Goal: Transaction & Acquisition: Book appointment/travel/reservation

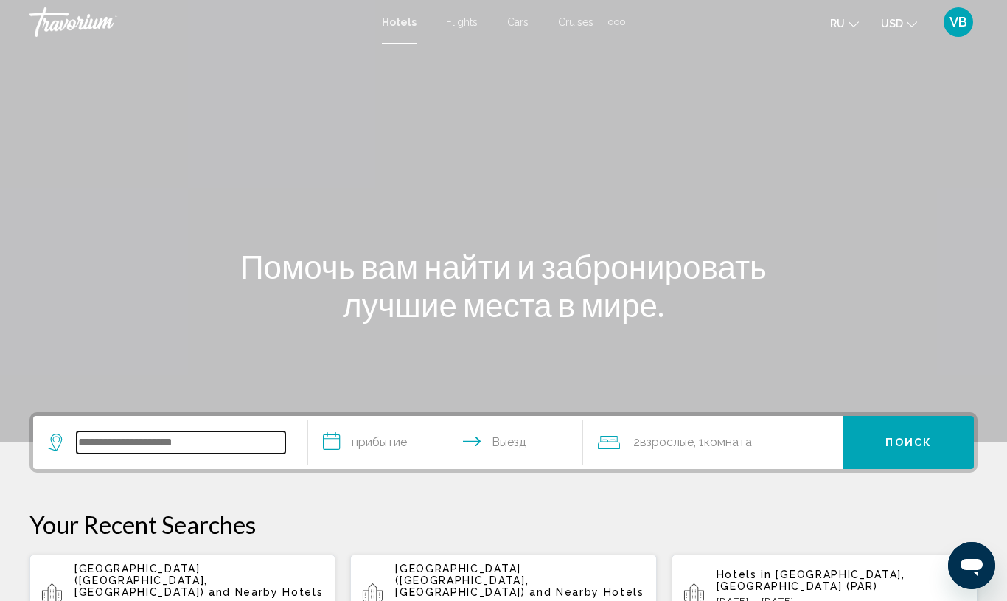
click at [128, 441] on input "Search widget" at bounding box center [181, 442] width 209 height 22
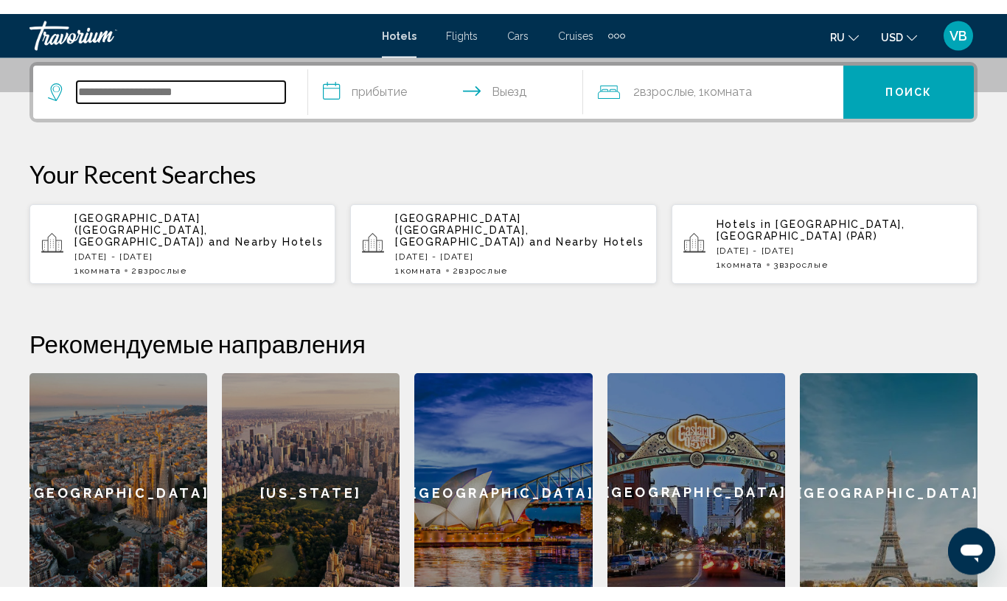
scroll to position [364, 0]
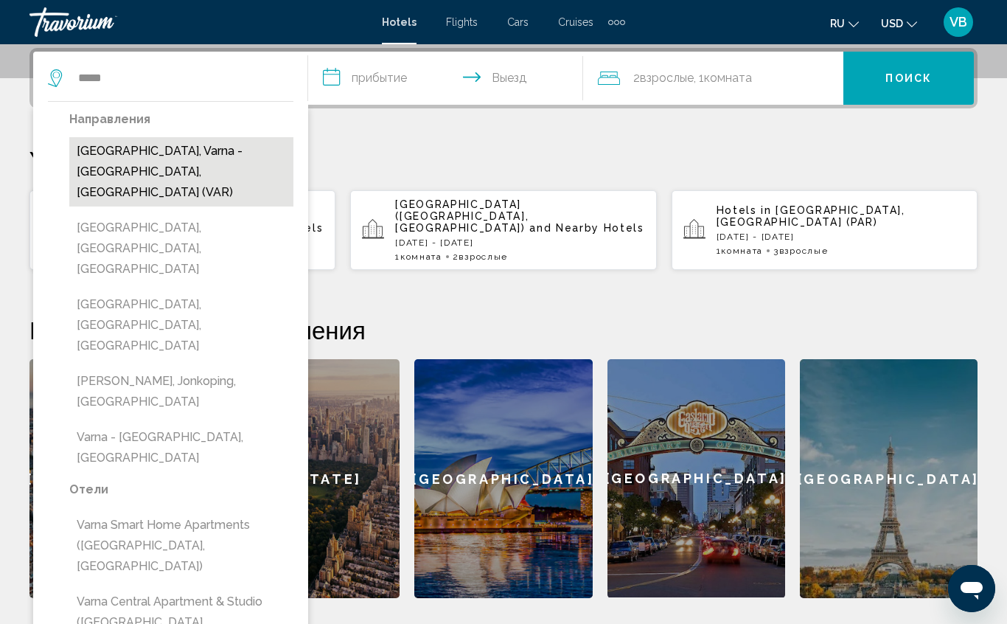
click at [227, 159] on button "[GEOGRAPHIC_DATA], Varna - [GEOGRAPHIC_DATA], [GEOGRAPHIC_DATA] (VAR)" at bounding box center [181, 171] width 224 height 69
type input "**********"
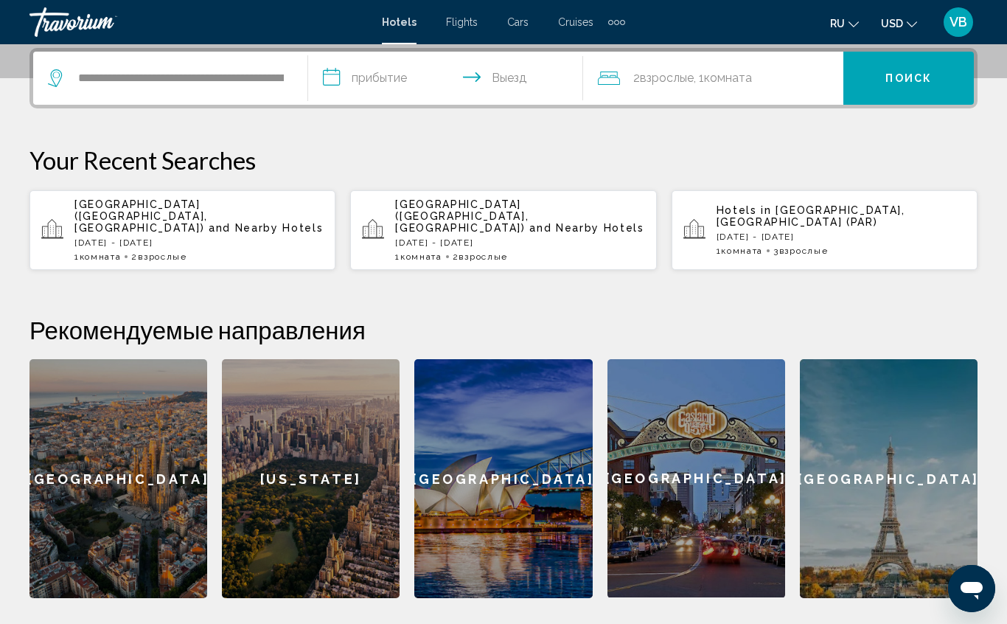
click at [389, 82] on input "**********" at bounding box center [448, 81] width 281 height 58
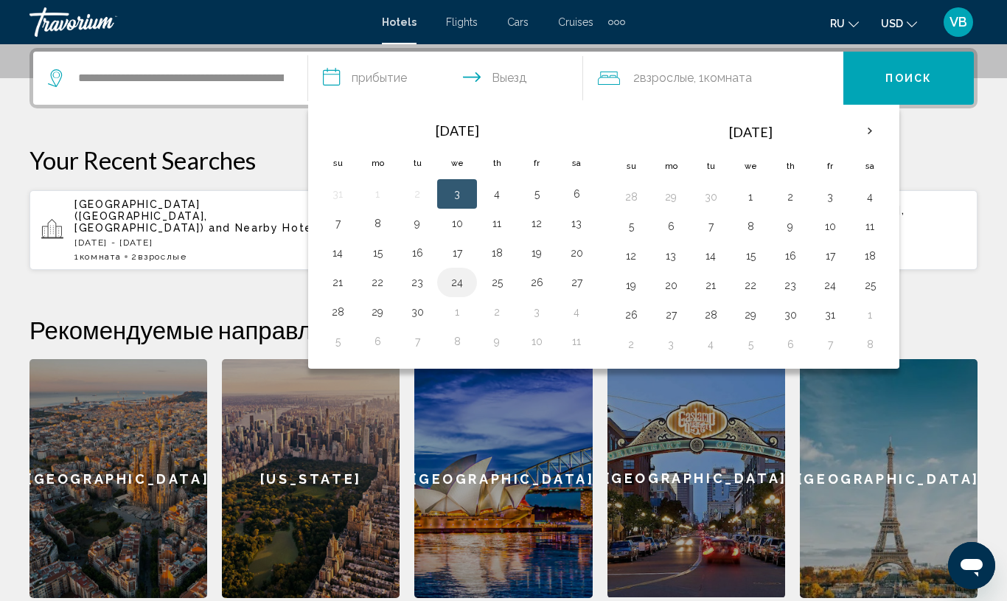
click at [453, 286] on button "24" at bounding box center [457, 282] width 24 height 21
click at [496, 291] on button "25" at bounding box center [497, 282] width 24 height 21
type input "**********"
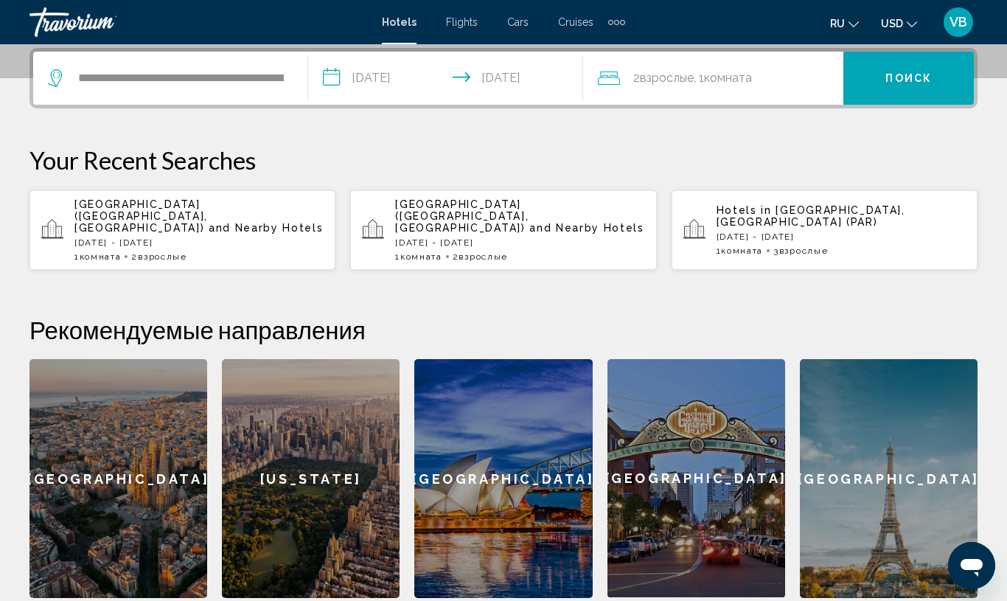
click at [900, 77] on span "Поиск" at bounding box center [909, 79] width 46 height 12
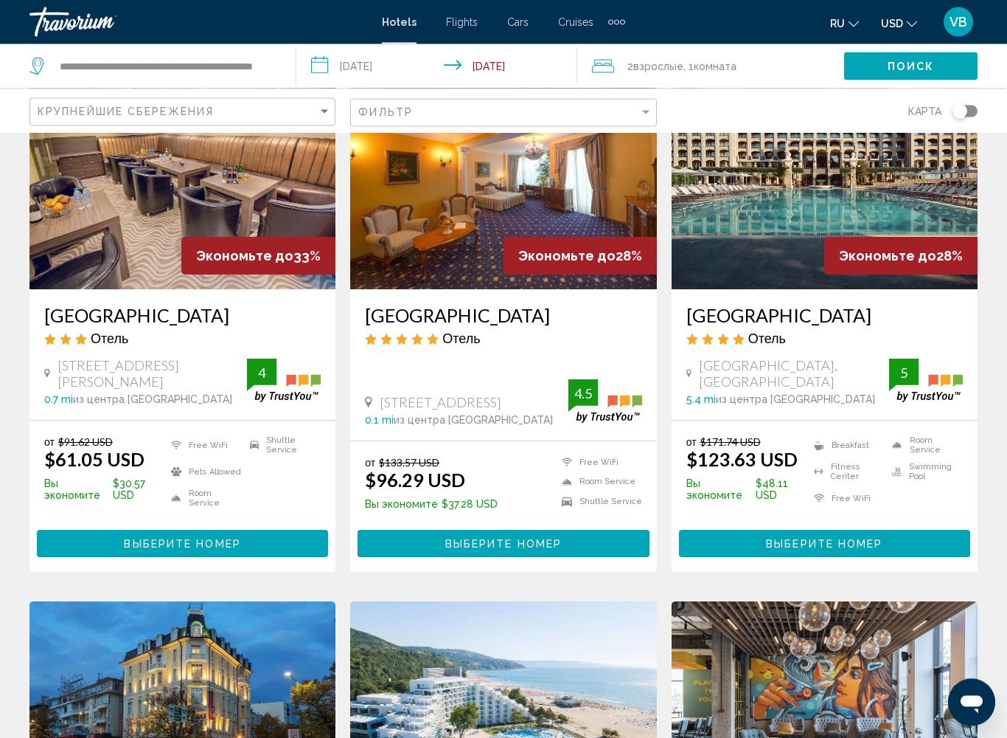
scroll to position [133, 0]
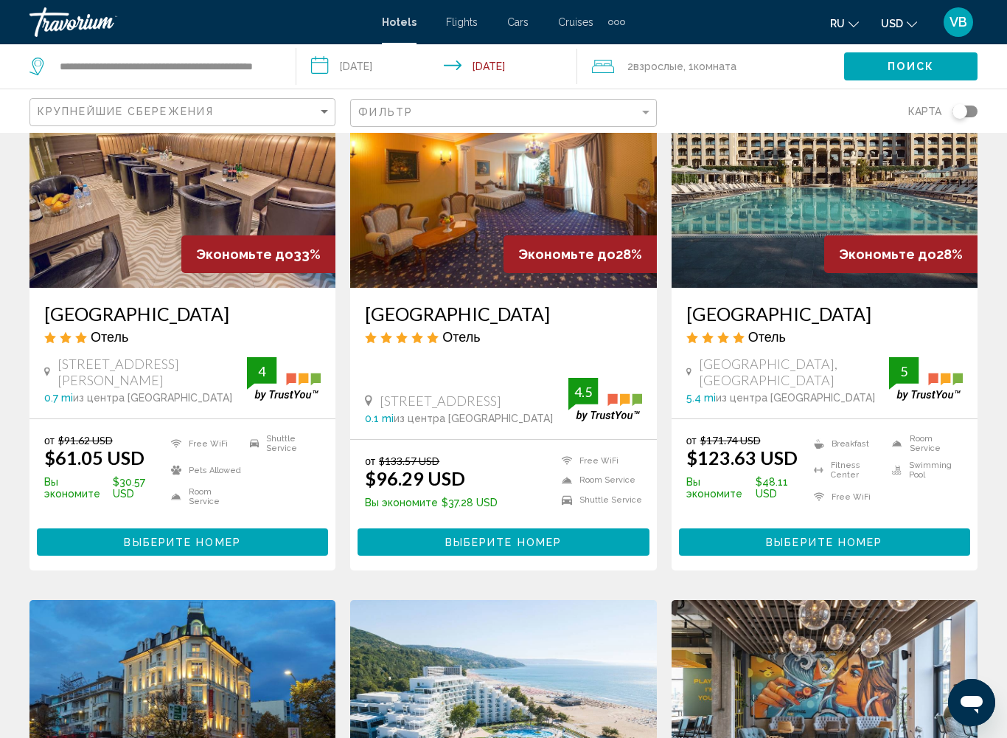
click at [489, 535] on span "Выберите номер" at bounding box center [503, 541] width 117 height 12
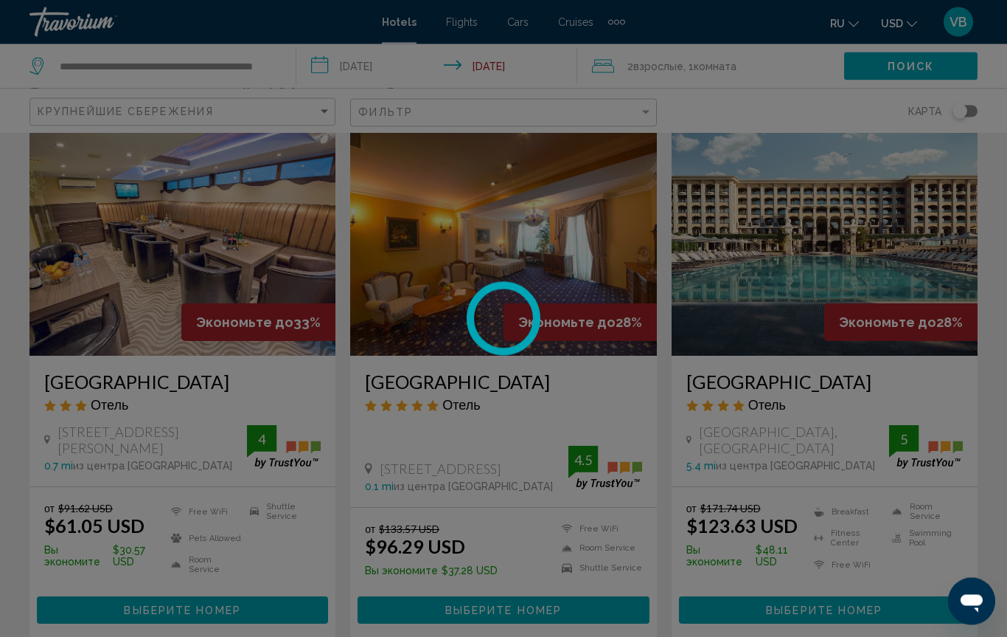
scroll to position [0, 0]
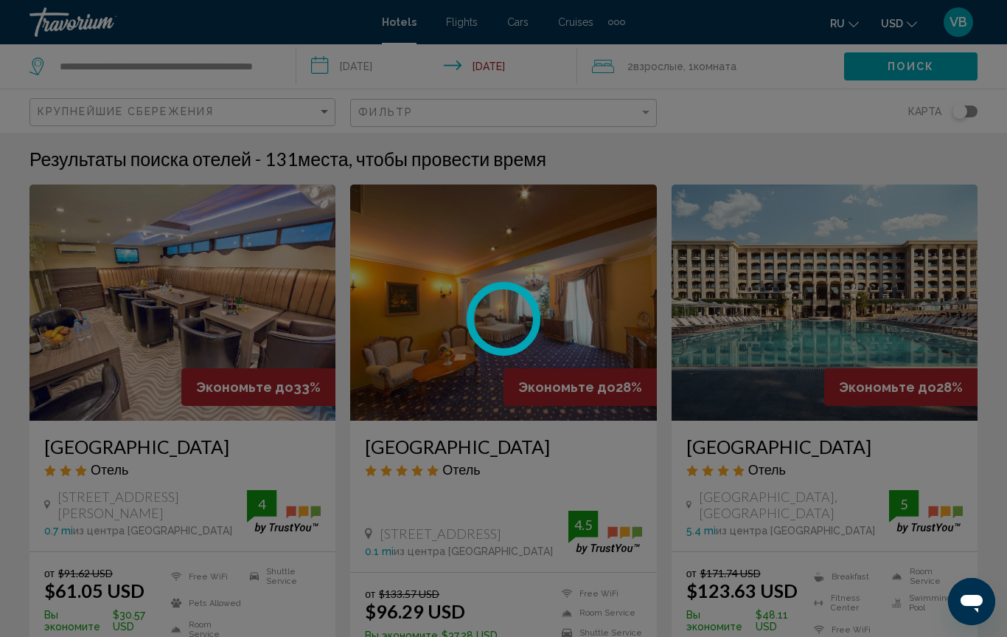
click at [898, 58] on div at bounding box center [503, 318] width 1007 height 637
click at [908, 75] on div at bounding box center [503, 318] width 1007 height 637
click at [905, 76] on div at bounding box center [503, 318] width 1007 height 637
click at [963, 105] on div at bounding box center [503, 318] width 1007 height 637
click at [961, 114] on div at bounding box center [503, 318] width 1007 height 637
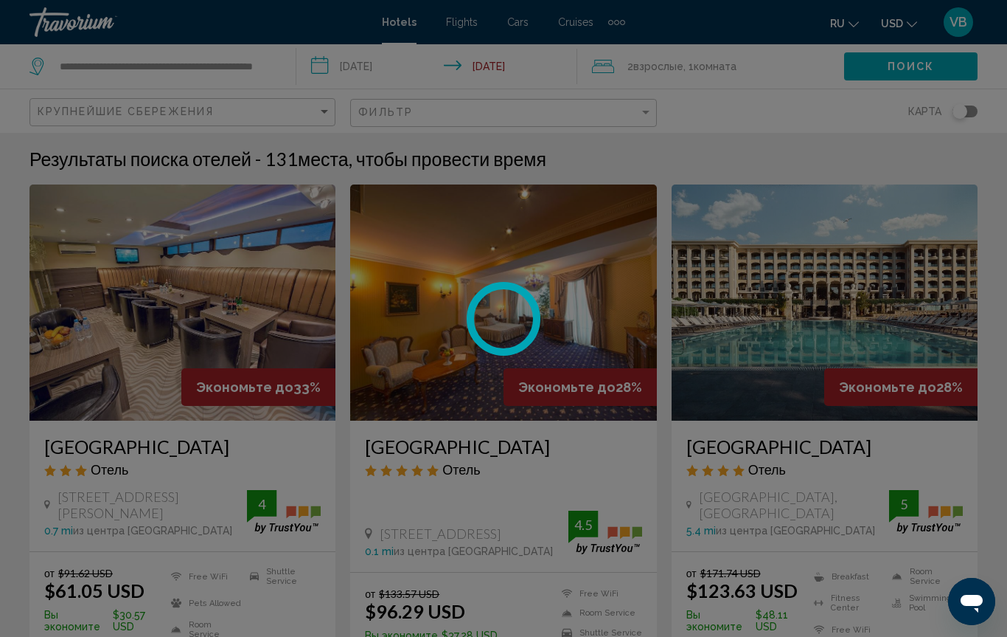
click at [965, 111] on div at bounding box center [503, 318] width 1007 height 637
click at [964, 113] on div at bounding box center [503, 318] width 1007 height 637
click at [970, 114] on div at bounding box center [503, 318] width 1007 height 637
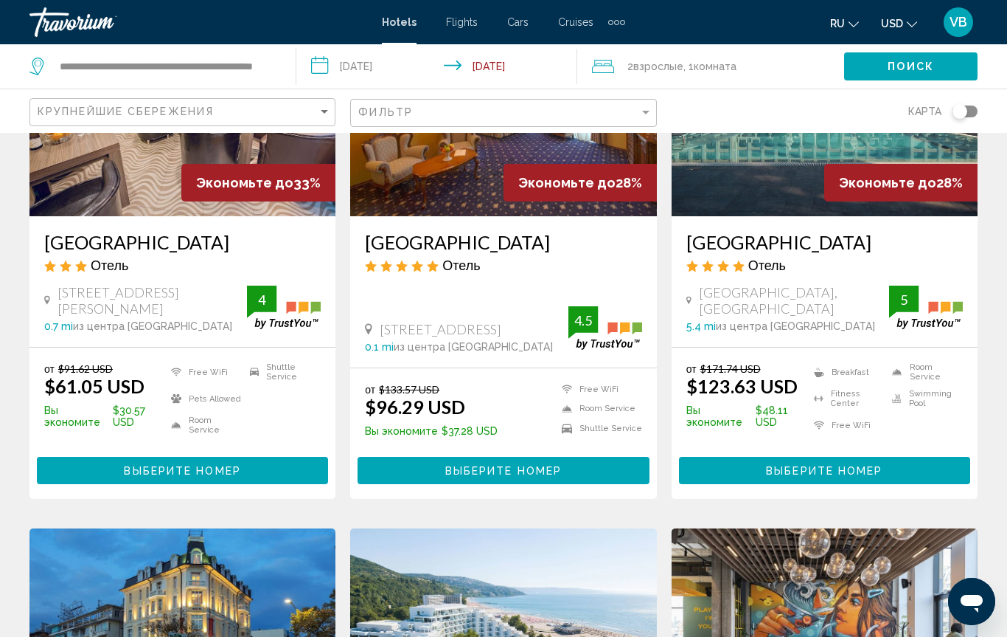
scroll to position [197, 0]
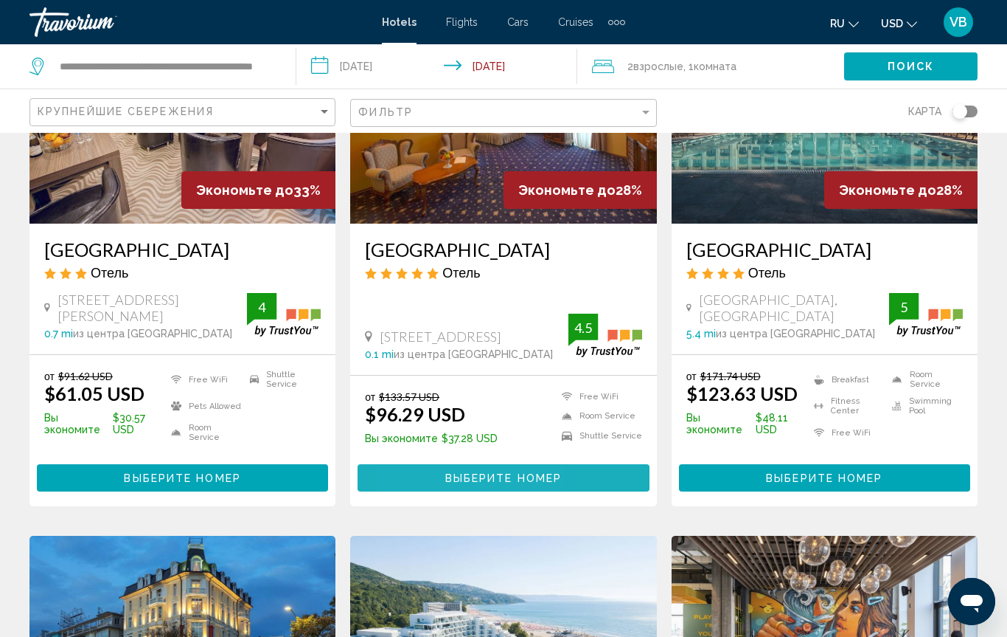
click at [420, 476] on button "Выберите номер" at bounding box center [503, 477] width 291 height 27
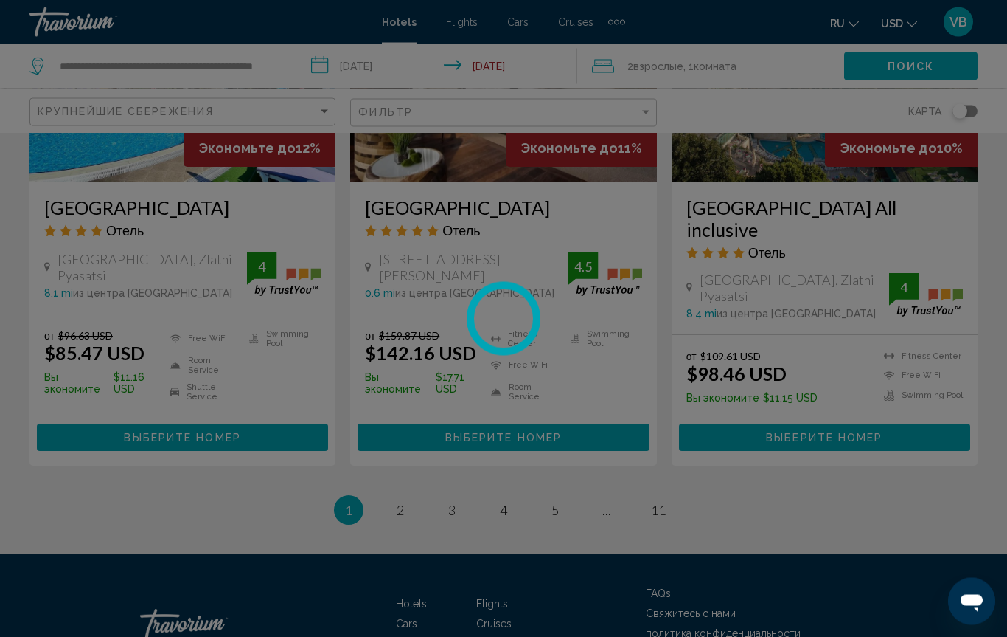
scroll to position [1966, 0]
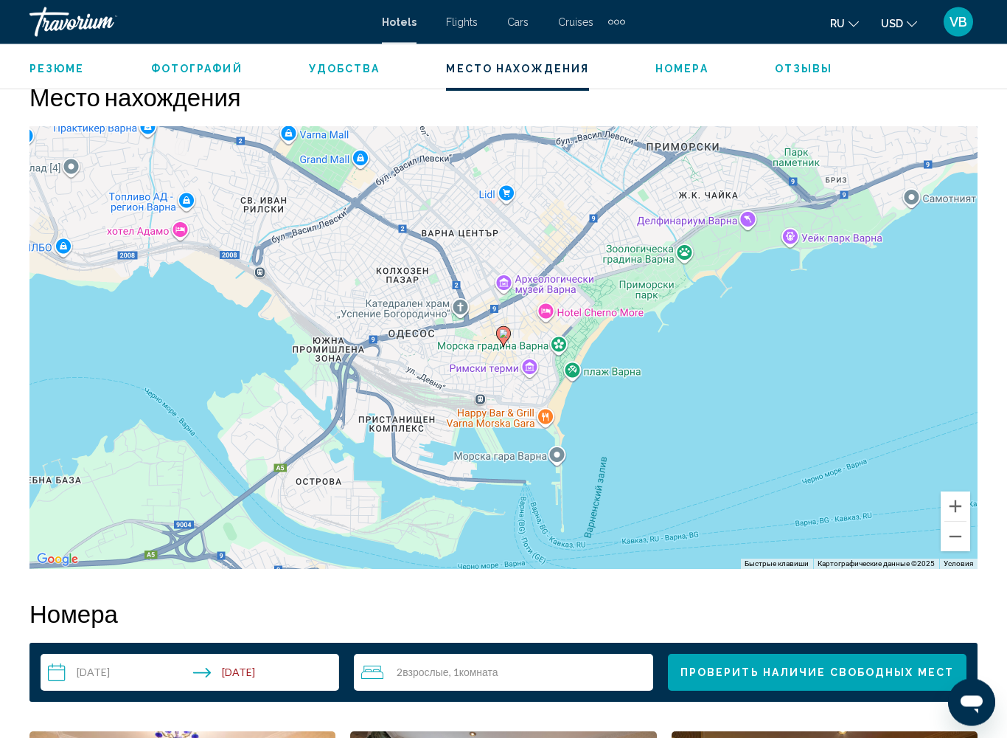
scroll to position [1617, 0]
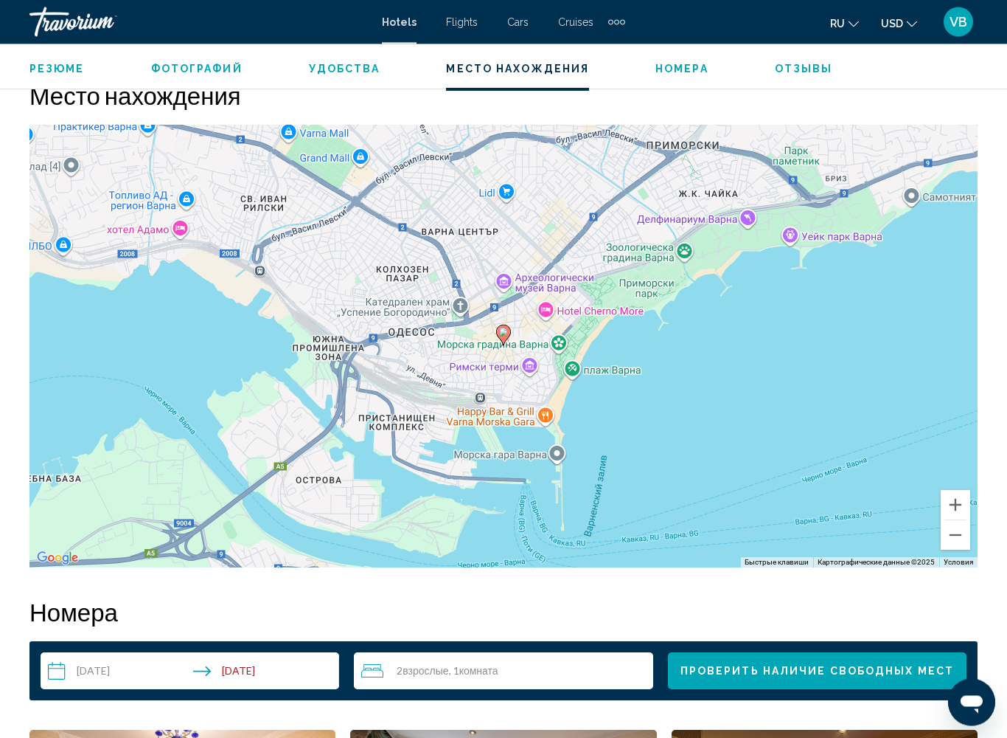
click at [493, 322] on div "Чтобы активировать перетаскивание с помощью клавиатуры, нажмите Alt + Ввод. Пос…" at bounding box center [504, 346] width 948 height 443
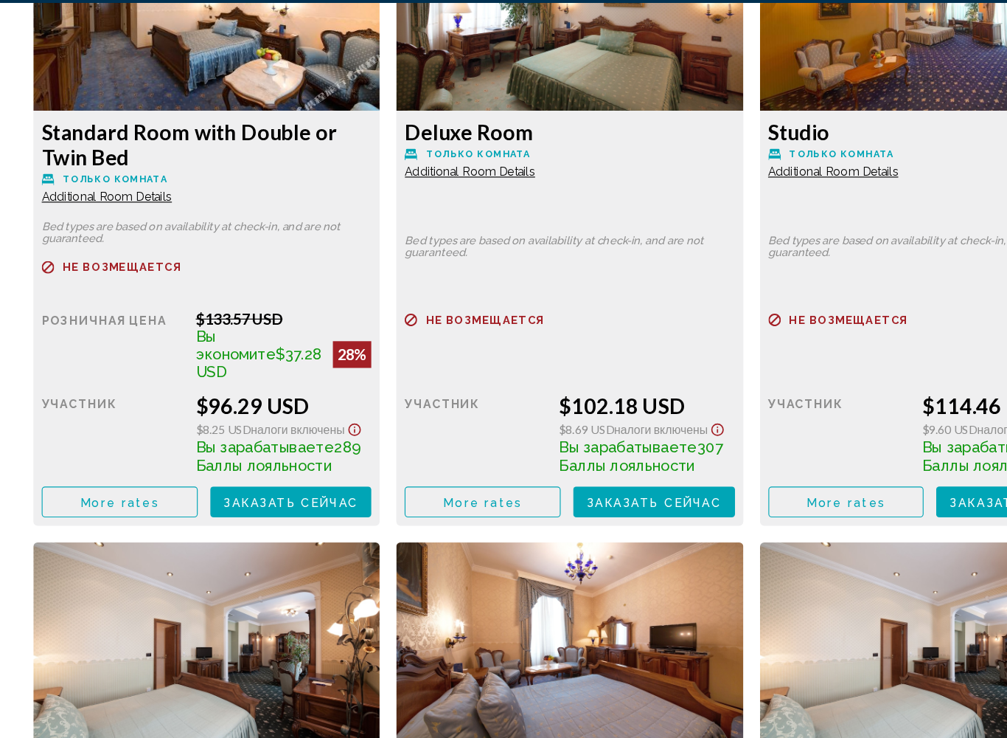
scroll to position [2348, 0]
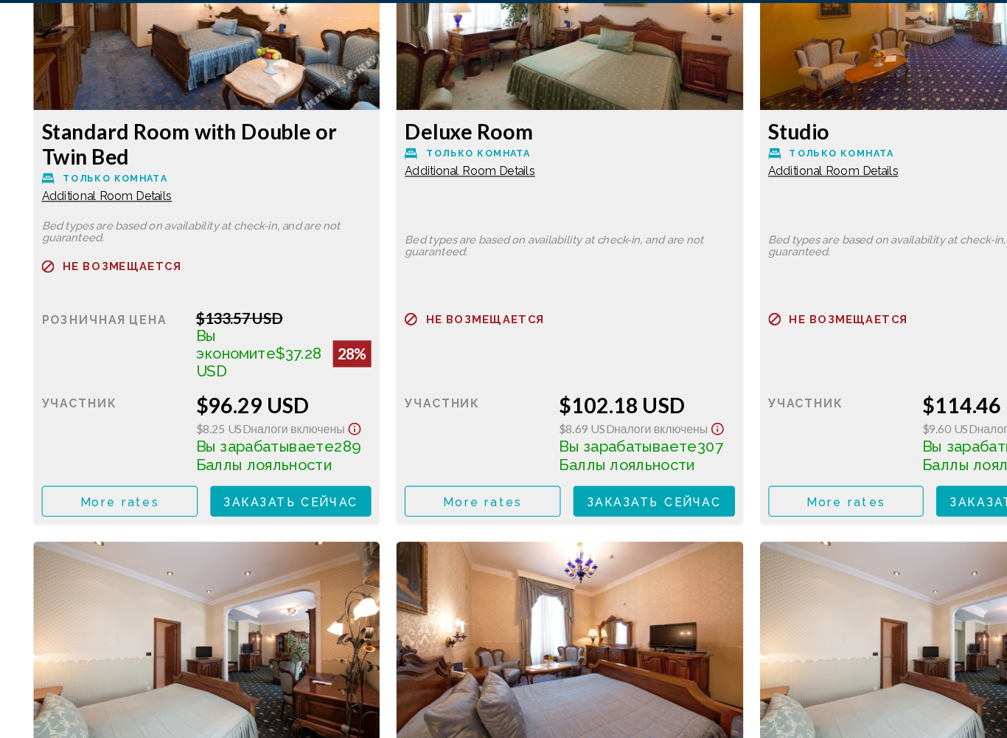
click at [237, 523] on span "Заказать сейчас" at bounding box center [257, 529] width 119 height 12
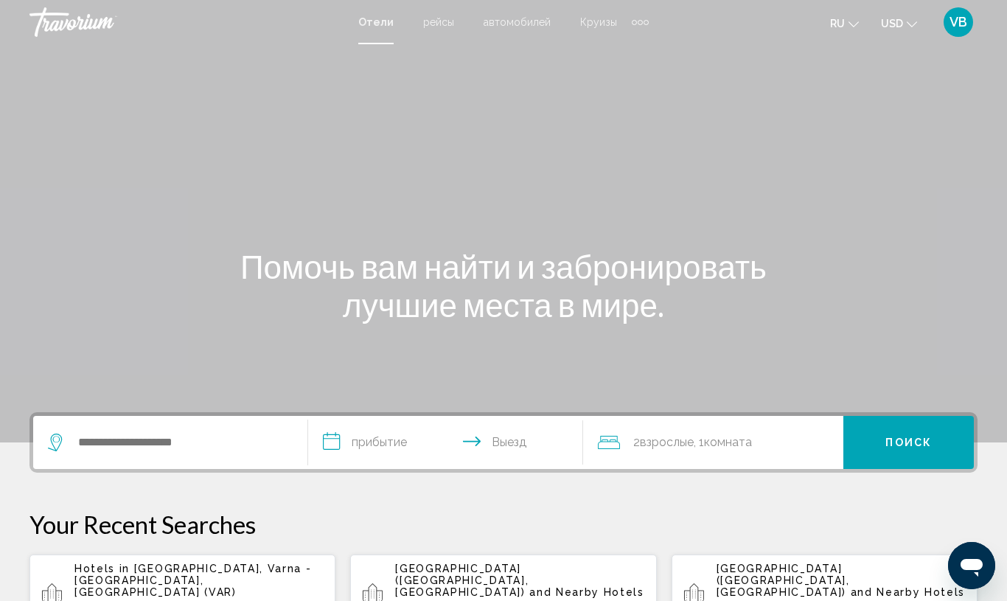
click at [184, 581] on span "[GEOGRAPHIC_DATA], Varna - [GEOGRAPHIC_DATA], [GEOGRAPHIC_DATA] (VAR)" at bounding box center [192, 580] width 237 height 35
click at [185, 572] on span "[GEOGRAPHIC_DATA], Varna - [GEOGRAPHIC_DATA], [GEOGRAPHIC_DATA] (VAR)" at bounding box center [192, 580] width 237 height 35
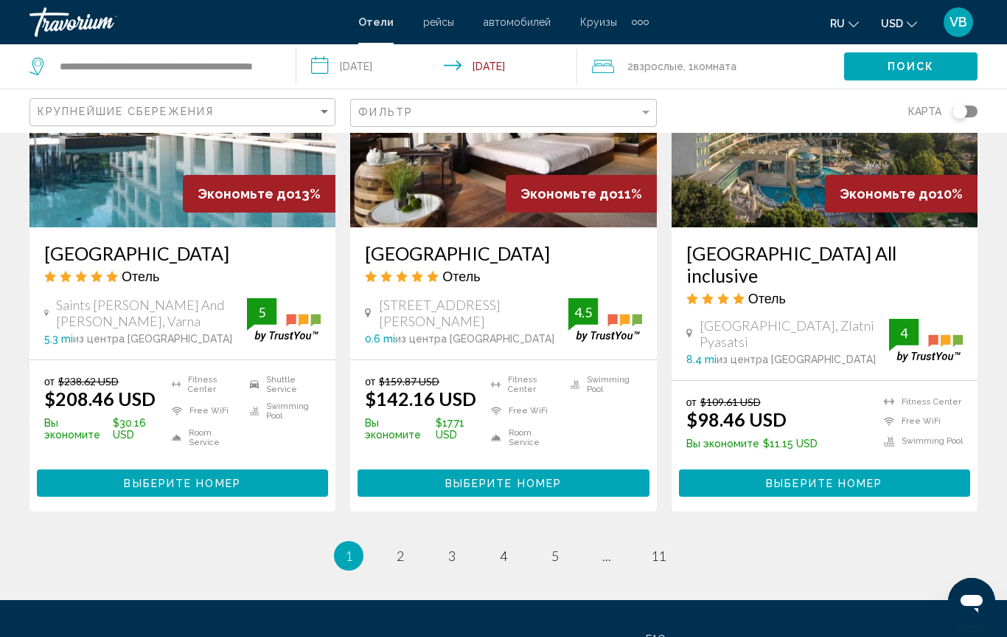
scroll to position [1901, 0]
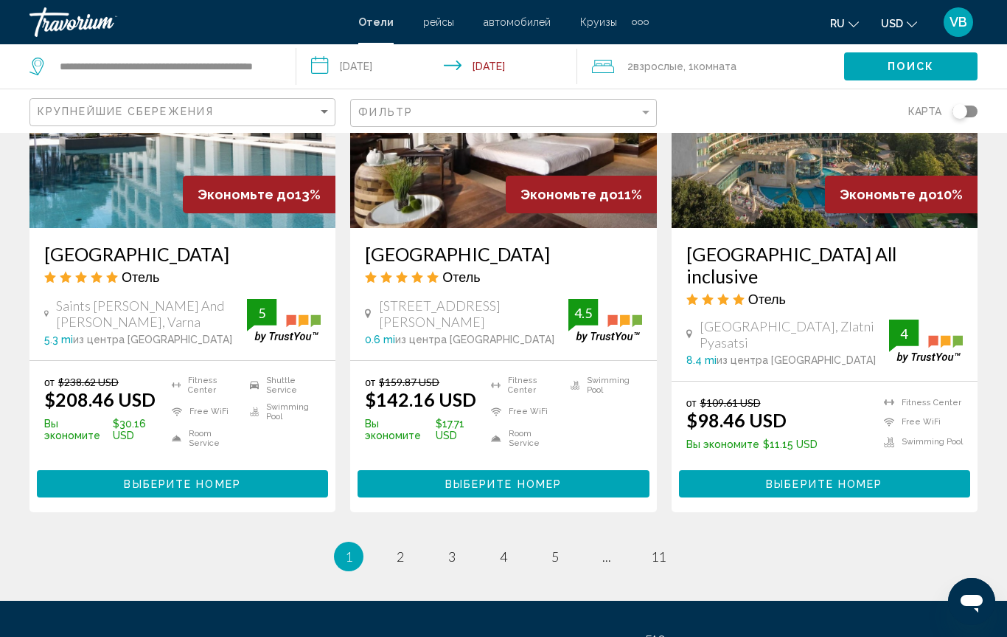
click at [507, 361] on div "от $159.87 USD $142.16 USD Вы экономите $17.71 USD [GEOGRAPHIC_DATA] Free WiFi …" at bounding box center [503, 436] width 306 height 151
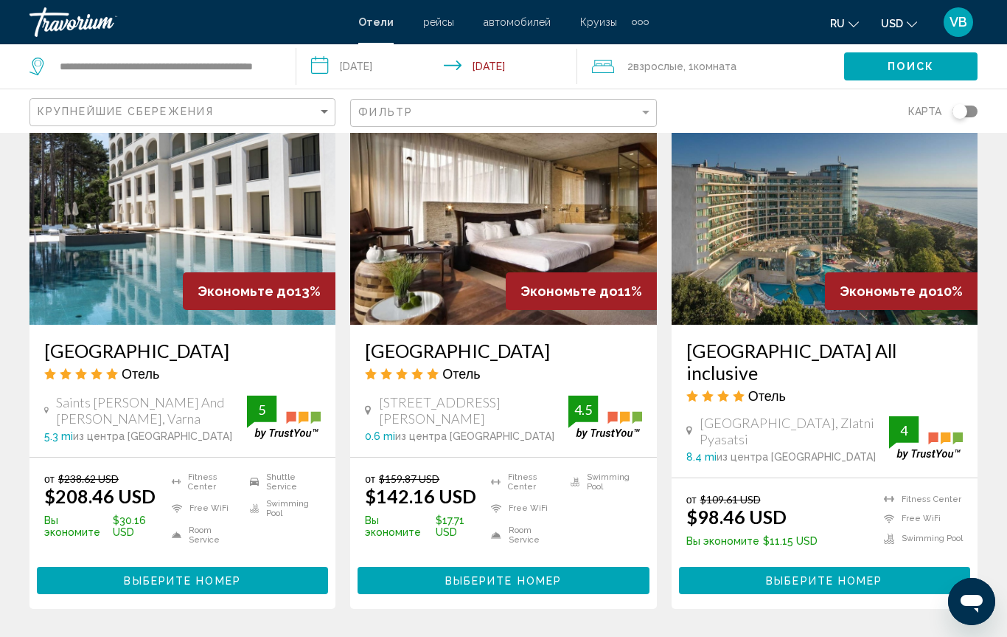
scroll to position [1799, 0]
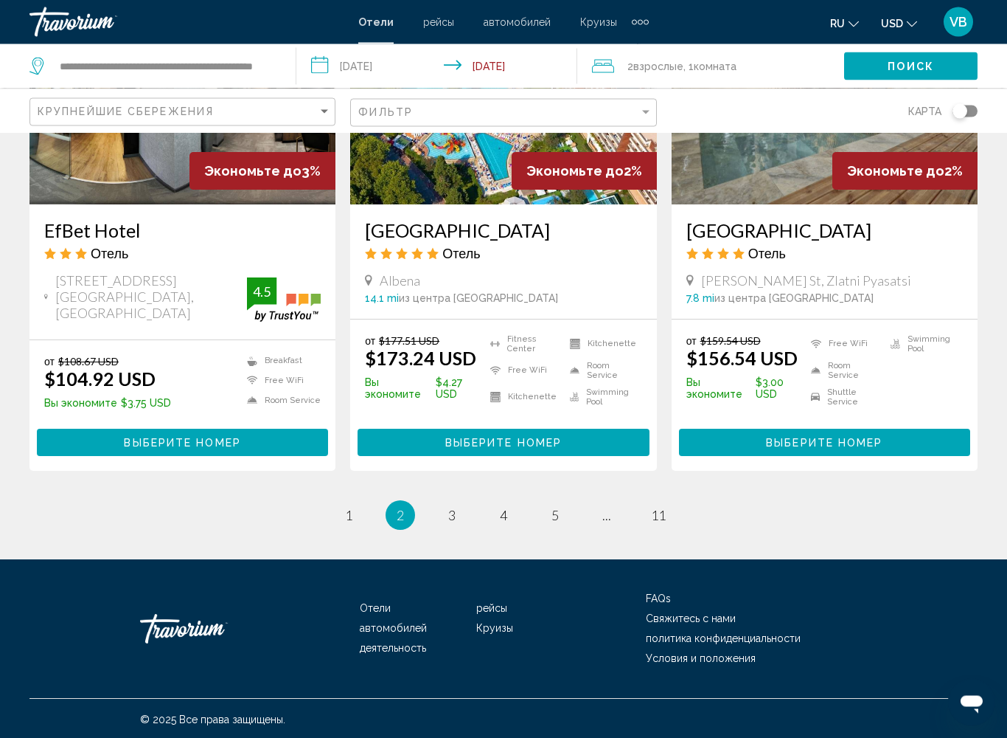
scroll to position [1884, 0]
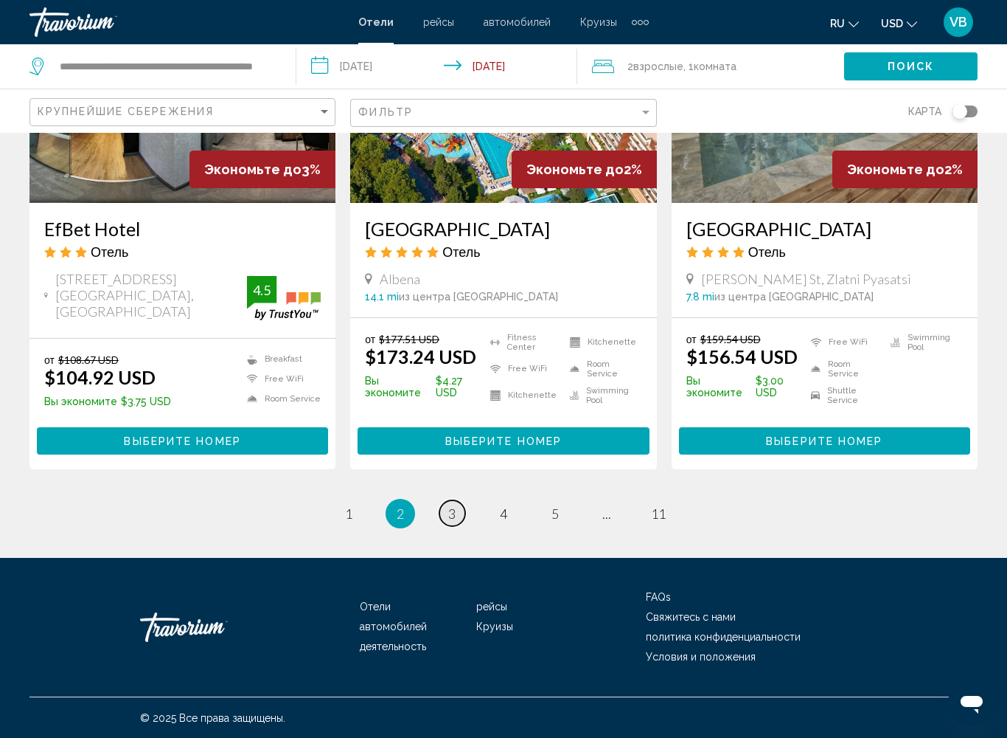
click at [449, 521] on span "3" at bounding box center [451, 513] width 7 height 16
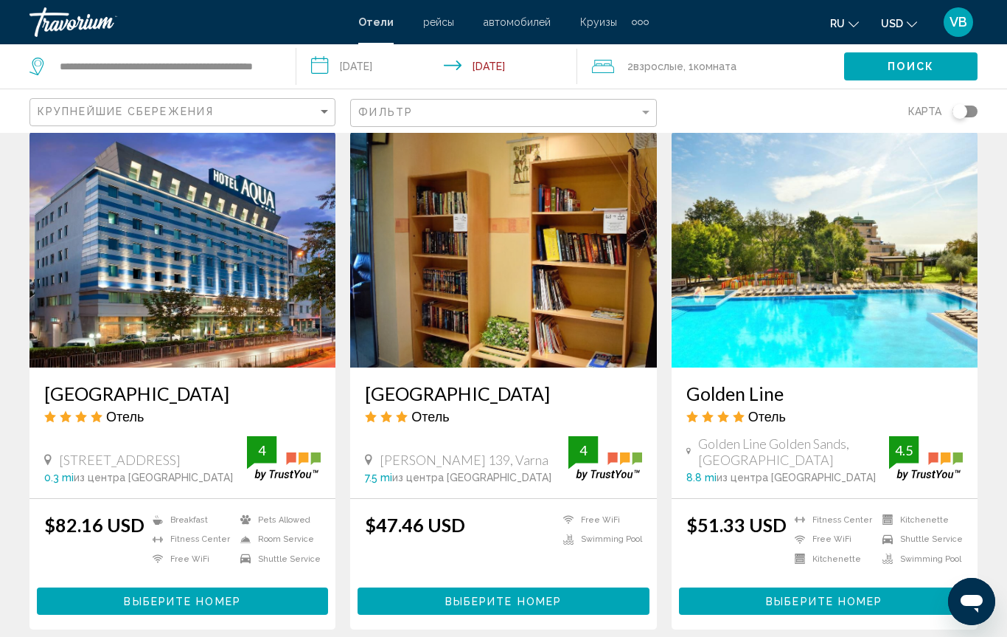
scroll to position [1149, 0]
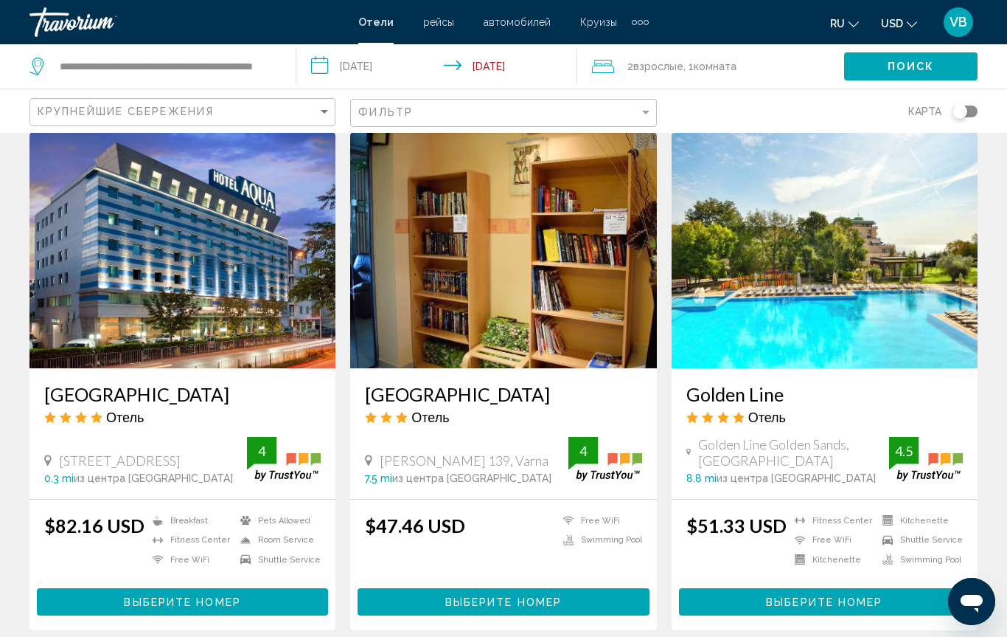
click at [170, 600] on span "Выберите номер" at bounding box center [182, 602] width 117 height 12
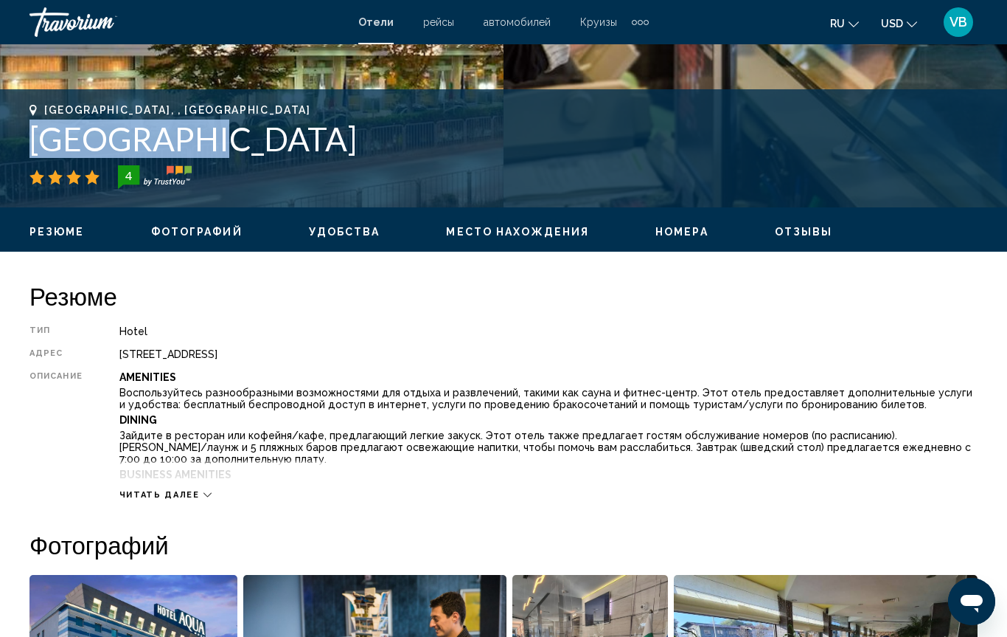
scroll to position [537, 0]
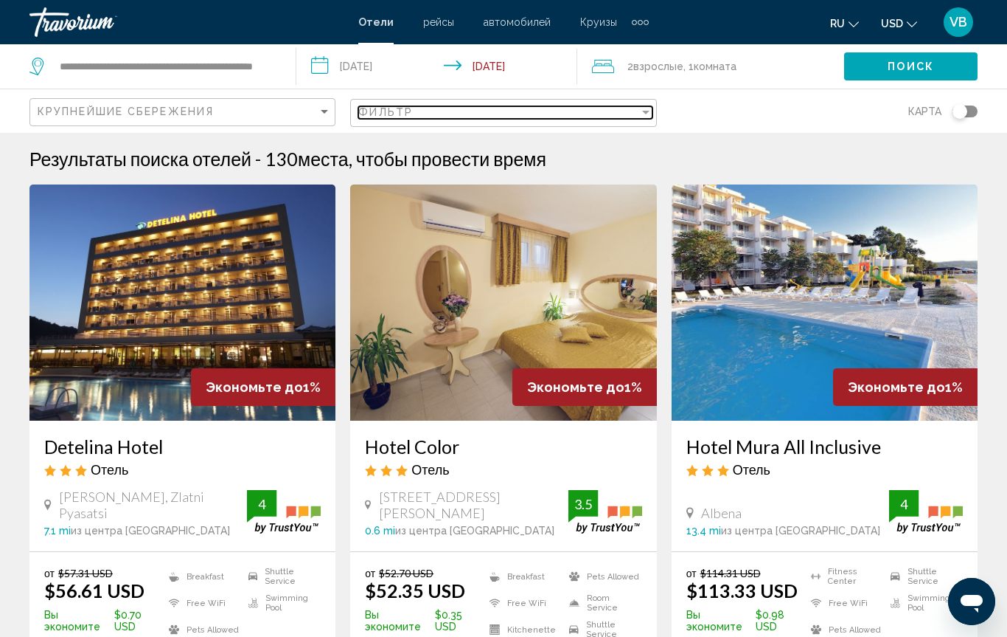
click at [641, 112] on div "Filter" at bounding box center [645, 112] width 13 height 12
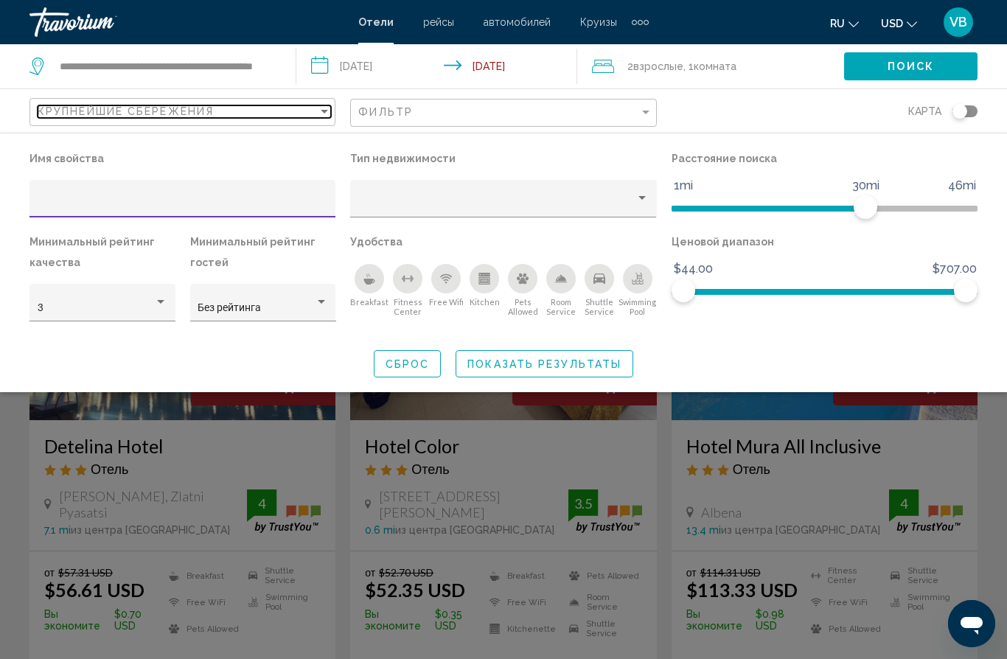
click at [319, 107] on div "Sort by" at bounding box center [324, 111] width 13 height 12
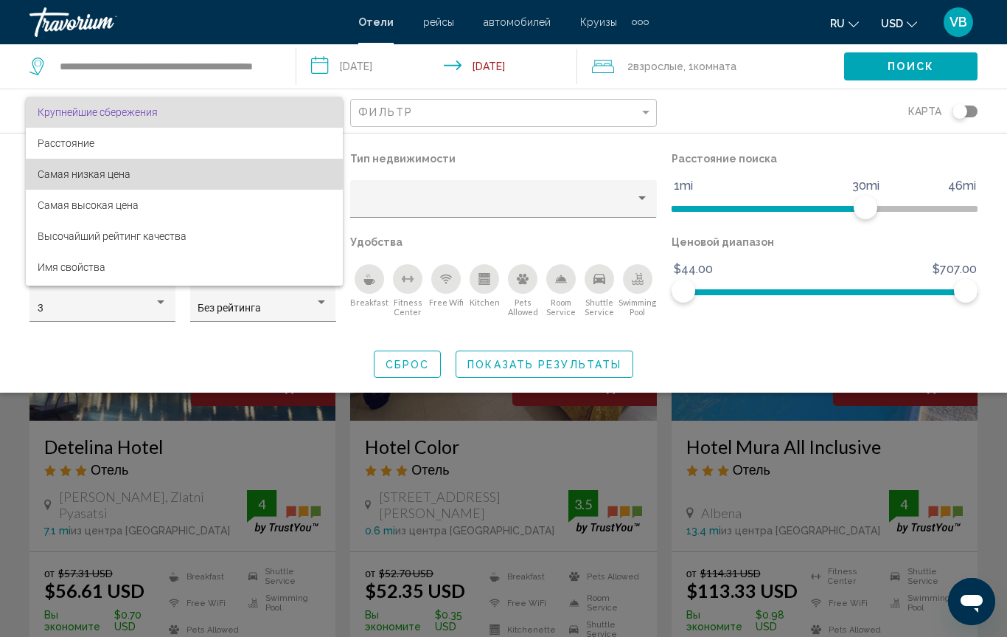
click at [119, 170] on span "Самая низкая цена" at bounding box center [84, 174] width 93 height 12
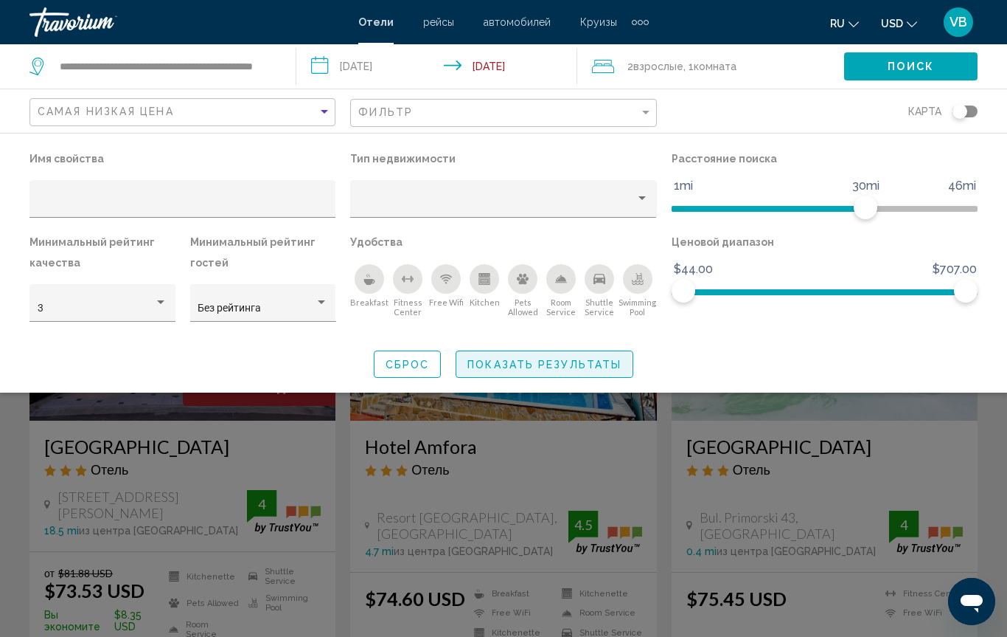
click at [515, 366] on span "Показать результаты" at bounding box center [545, 364] width 154 height 12
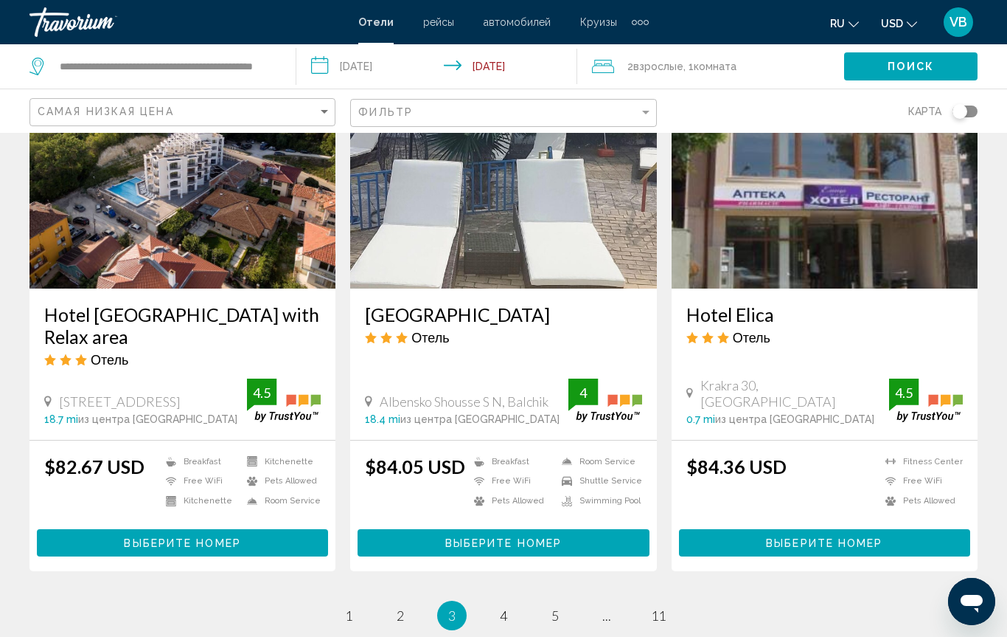
scroll to position [1776, 0]
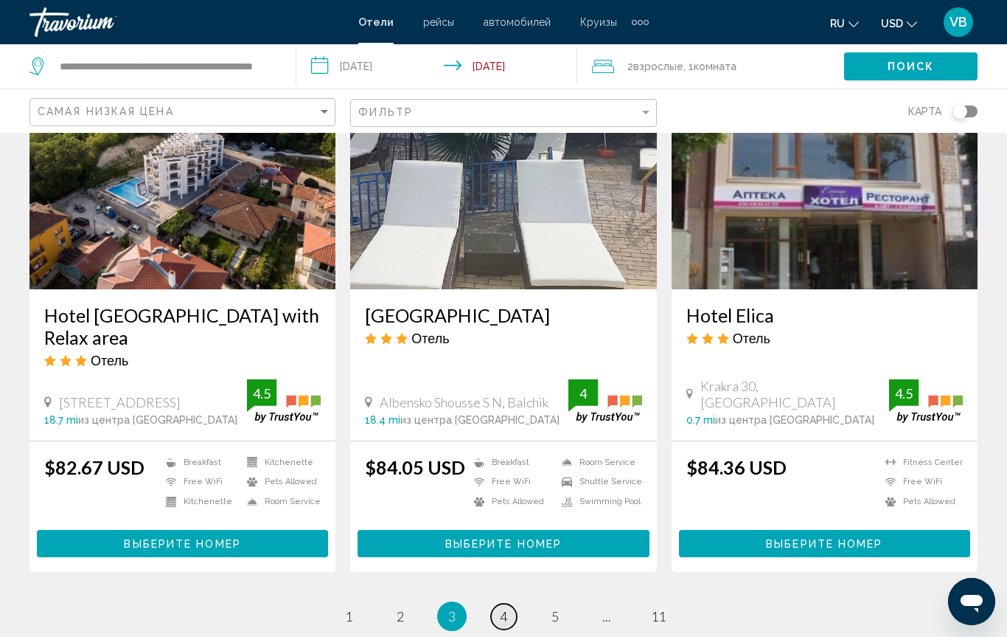
click at [513, 600] on link "page 4" at bounding box center [504, 616] width 26 height 26
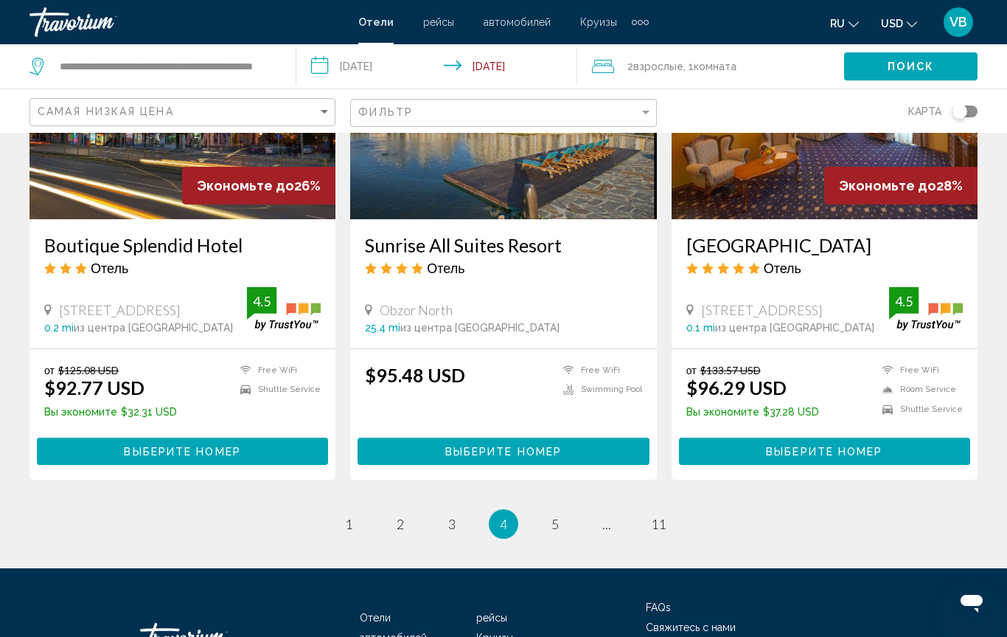
scroll to position [1823, 0]
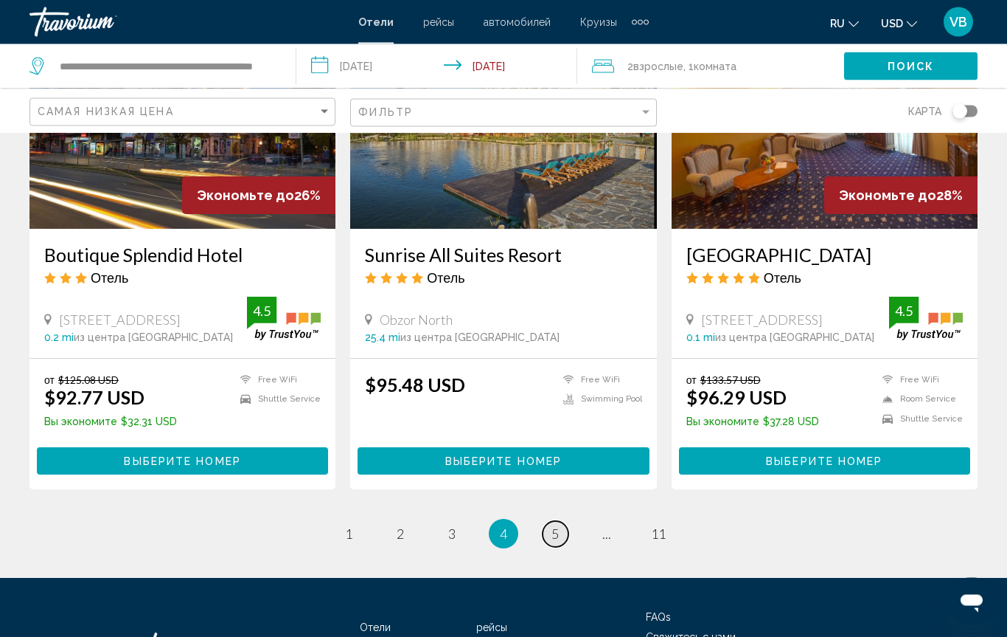
click at [549, 521] on link "page 5" at bounding box center [556, 534] width 26 height 26
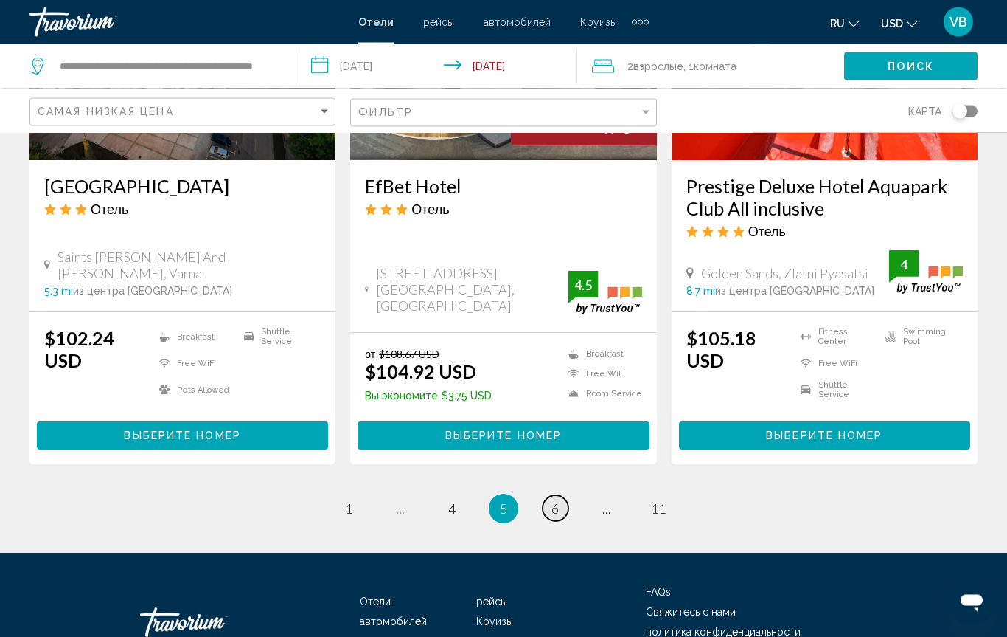
scroll to position [1928, 0]
click at [550, 495] on link "page 6" at bounding box center [556, 508] width 26 height 26
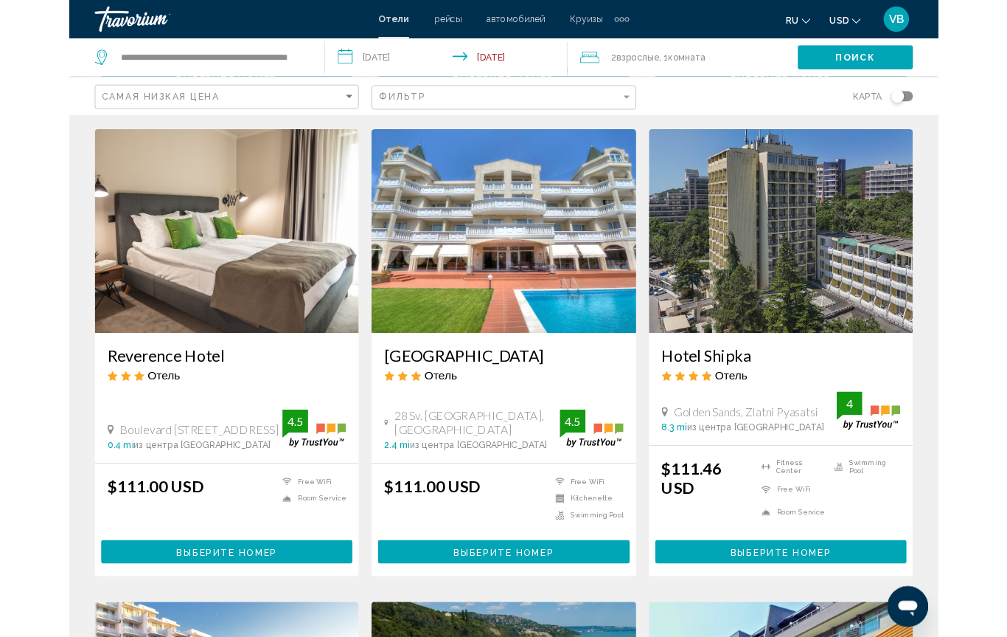
scroll to position [614, 0]
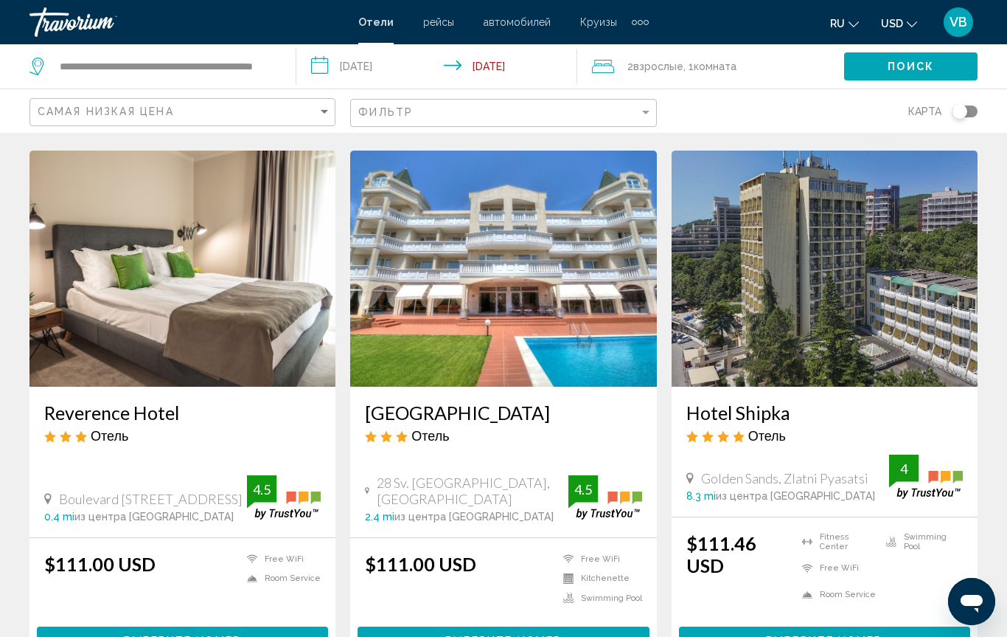
click at [655, 60] on span "Взрослые" at bounding box center [659, 66] width 50 height 12
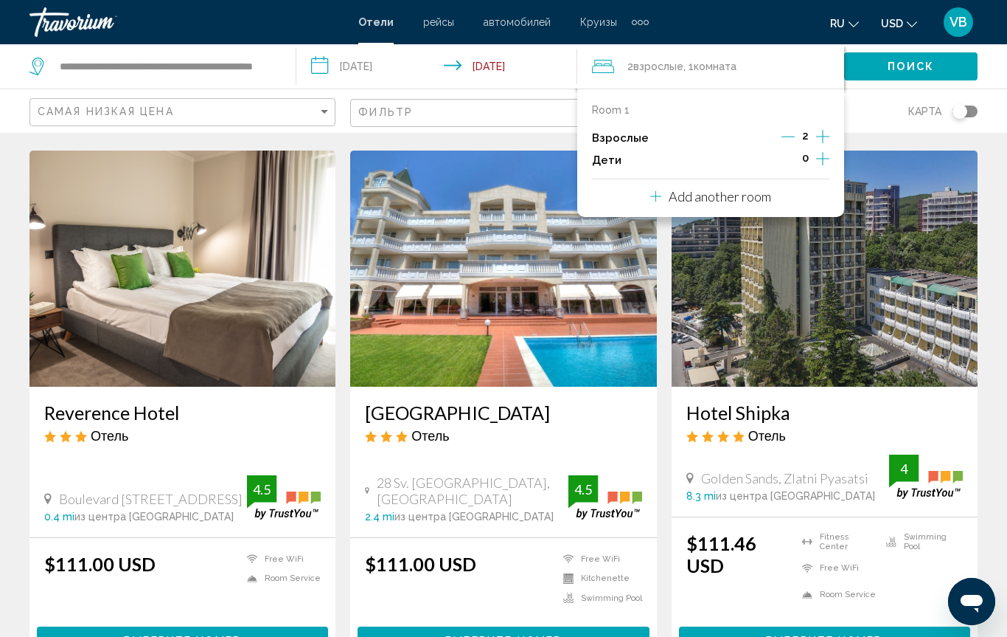
click at [820, 129] on icon "Increment adults" at bounding box center [822, 137] width 13 height 18
click at [896, 59] on button "Поиск" at bounding box center [910, 65] width 133 height 27
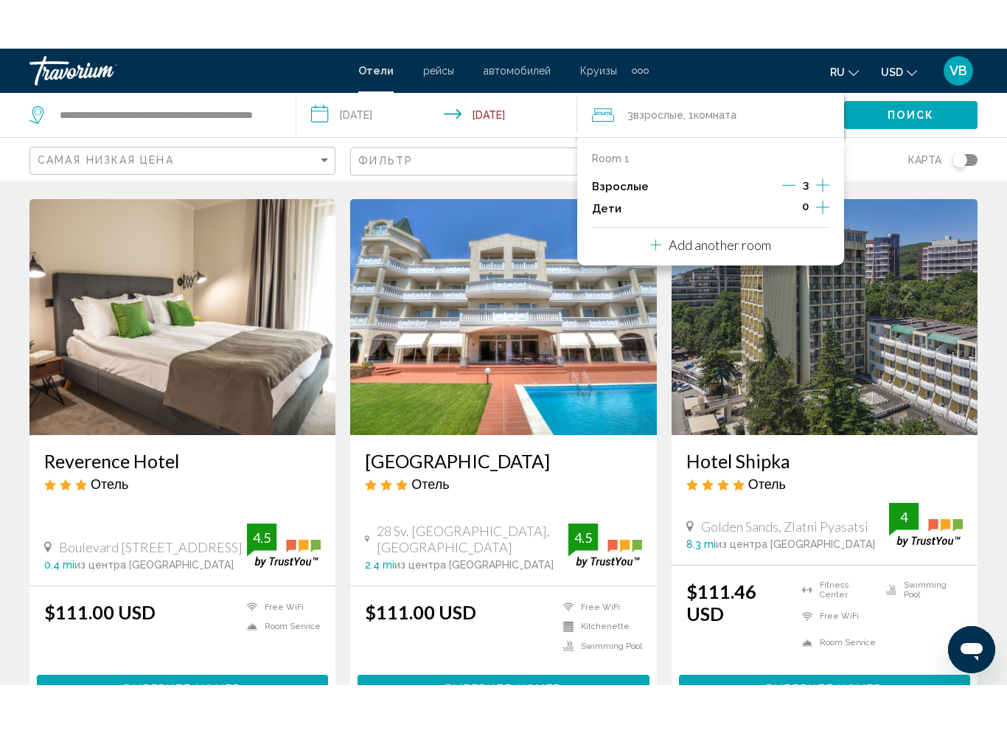
scroll to position [0, 0]
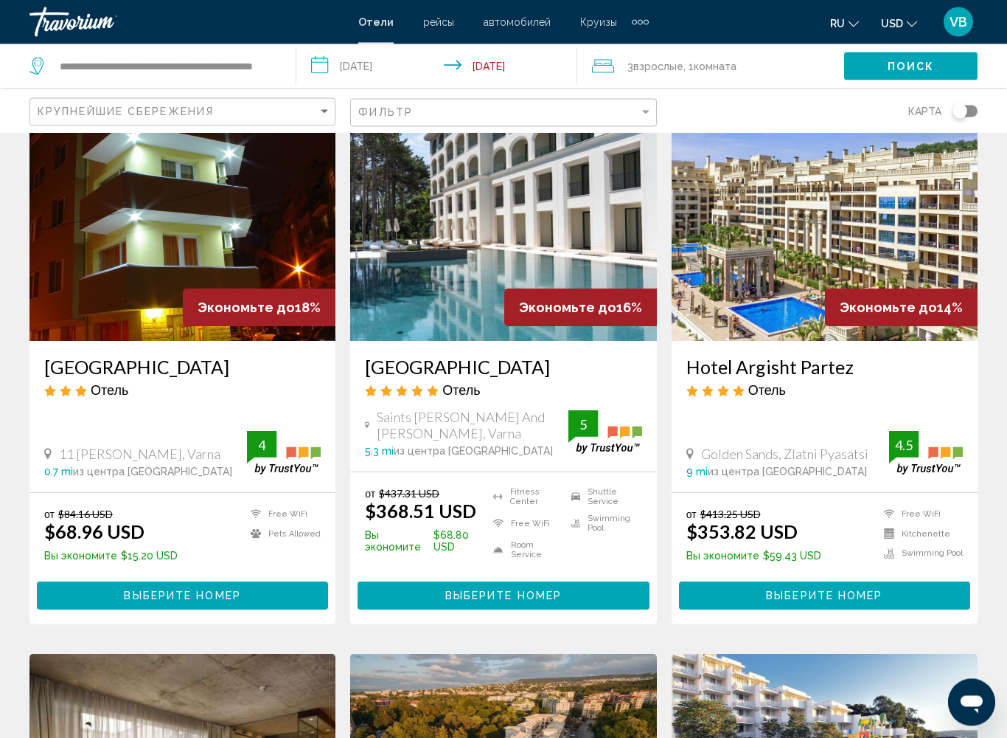
scroll to position [1198, 0]
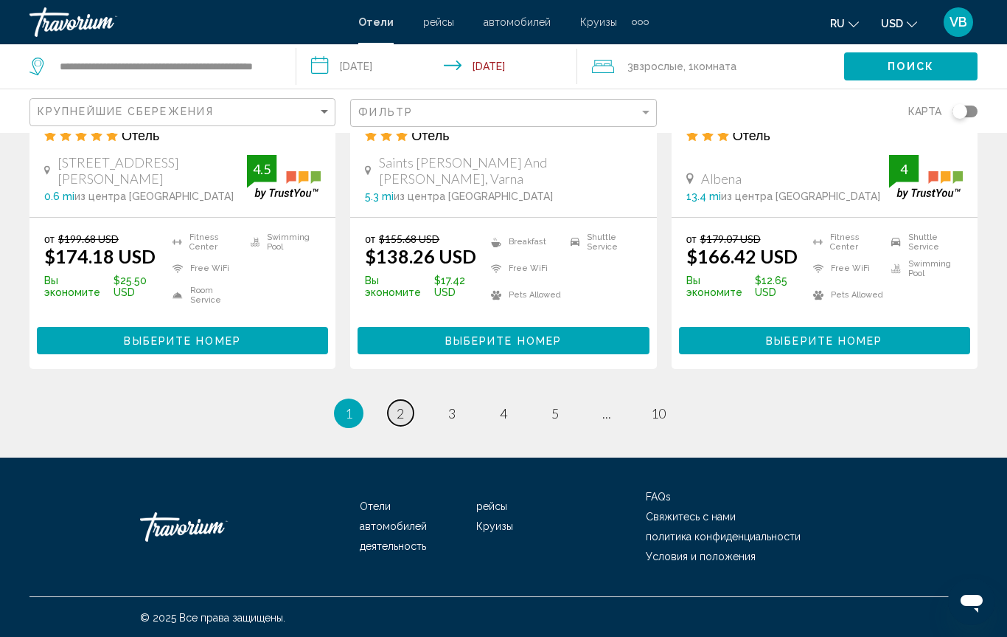
click at [403, 420] on link "page 2" at bounding box center [401, 413] width 26 height 26
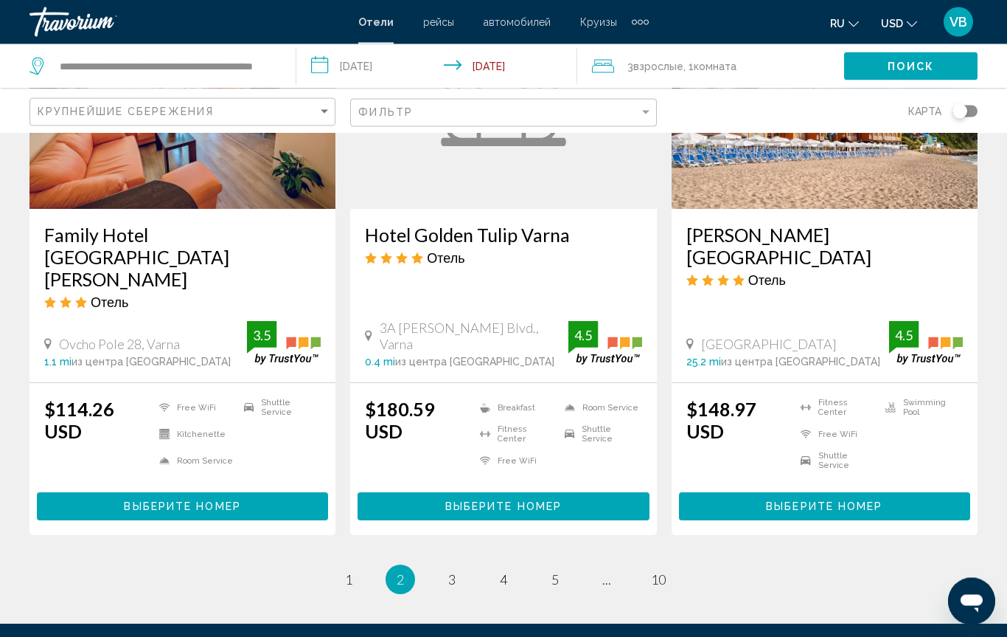
scroll to position [1858, 0]
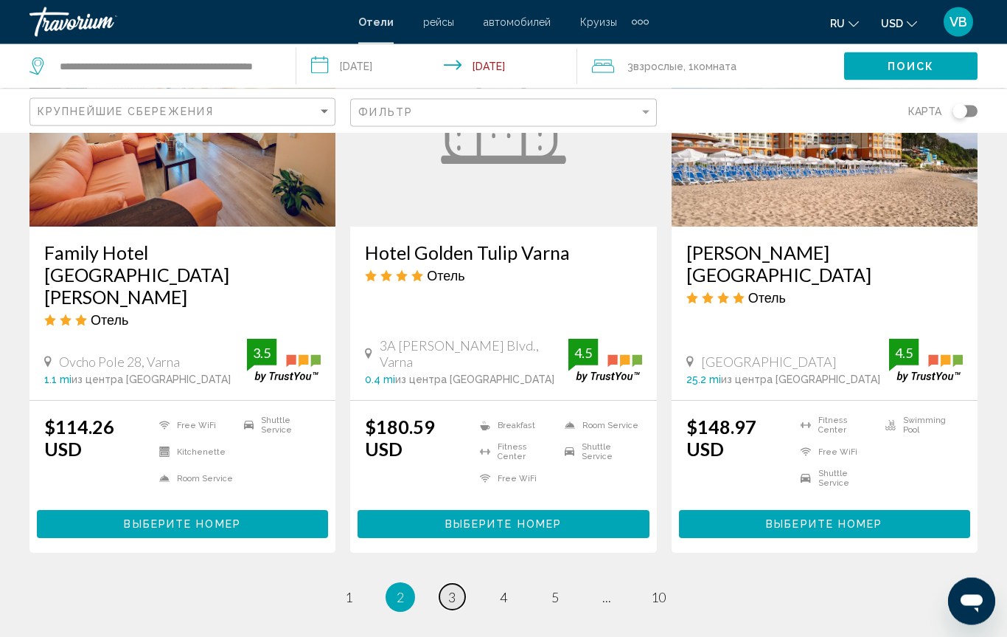
click at [455, 589] on span "3" at bounding box center [451, 597] width 7 height 16
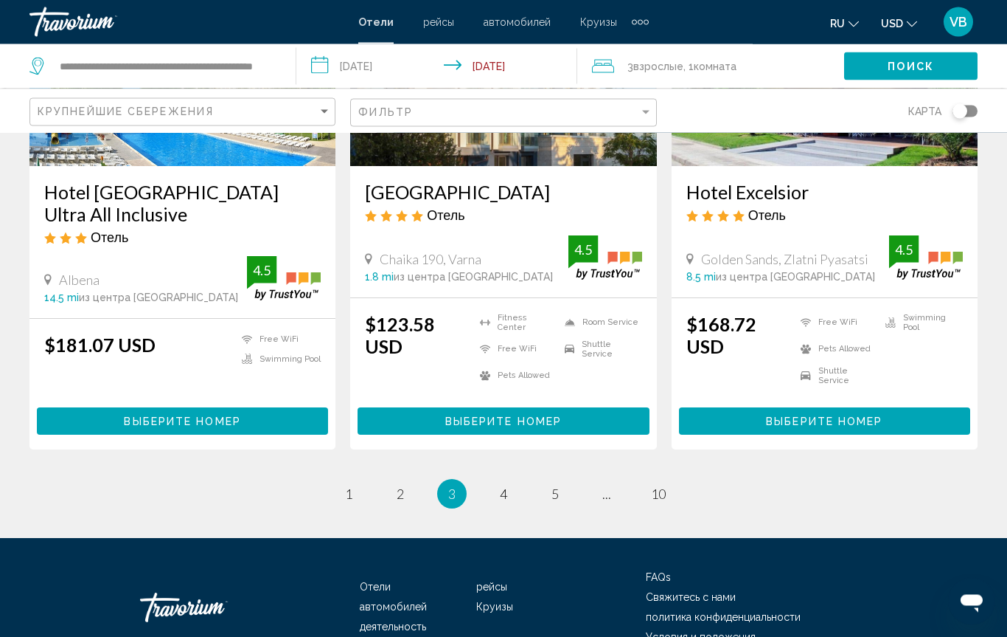
scroll to position [1938, 0]
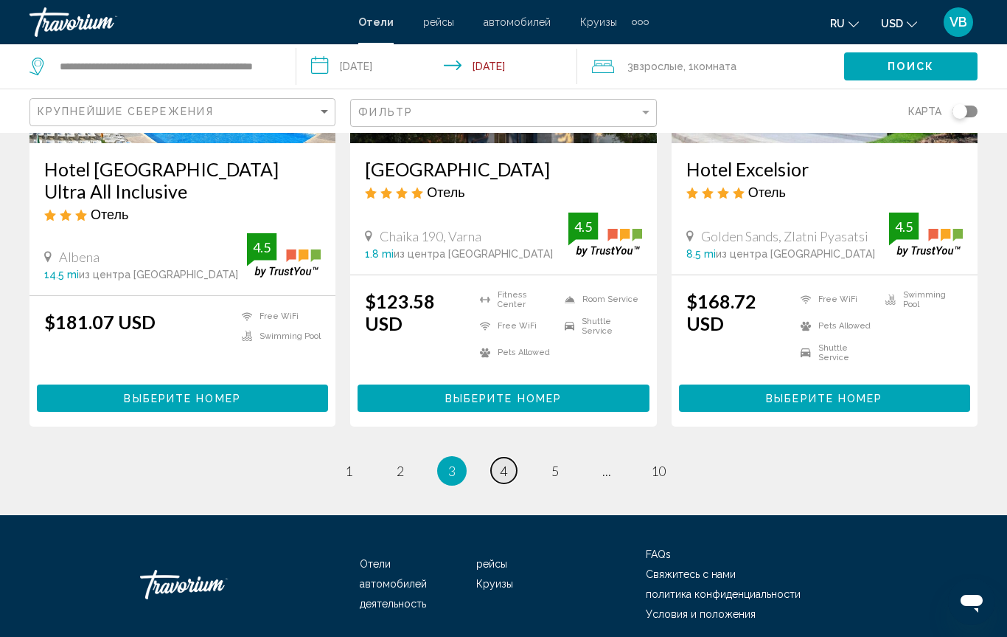
click at [504, 462] on span "4" at bounding box center [503, 470] width 7 height 16
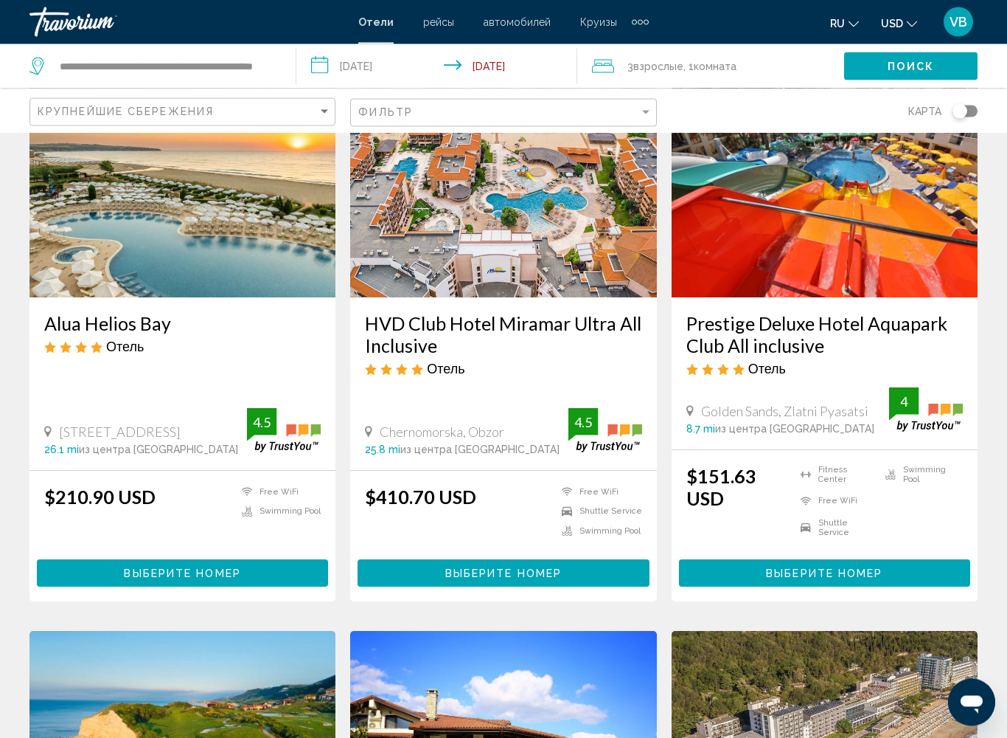
scroll to position [673, 0]
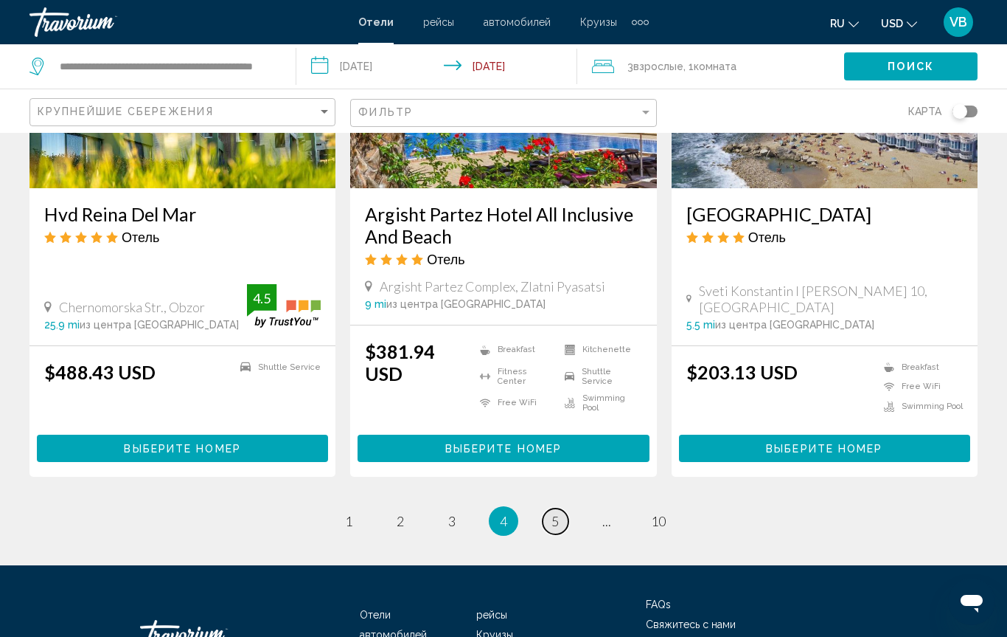
click at [559, 513] on span "5" at bounding box center [555, 521] width 7 height 16
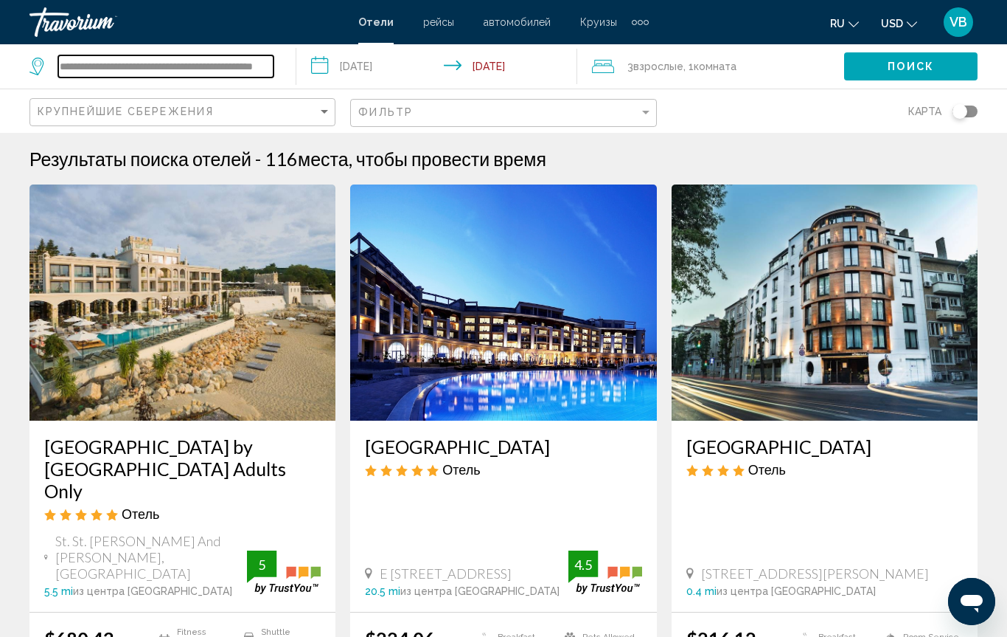
click at [153, 70] on input "**********" at bounding box center [165, 66] width 215 height 22
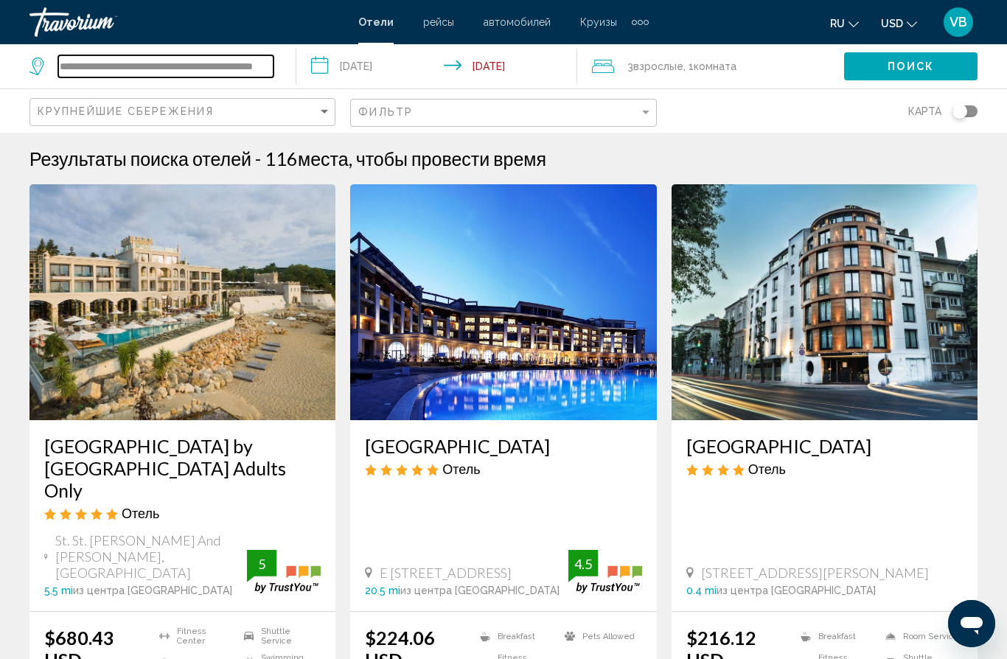
click at [252, 59] on input "**********" at bounding box center [165, 66] width 215 height 22
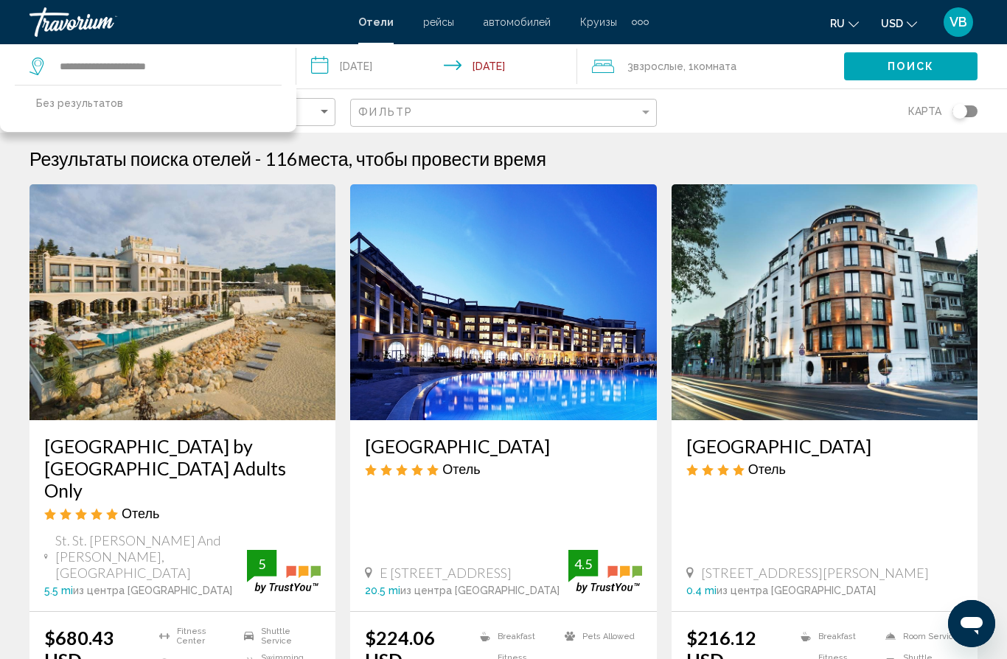
click at [879, 65] on button "Поиск" at bounding box center [910, 65] width 133 height 27
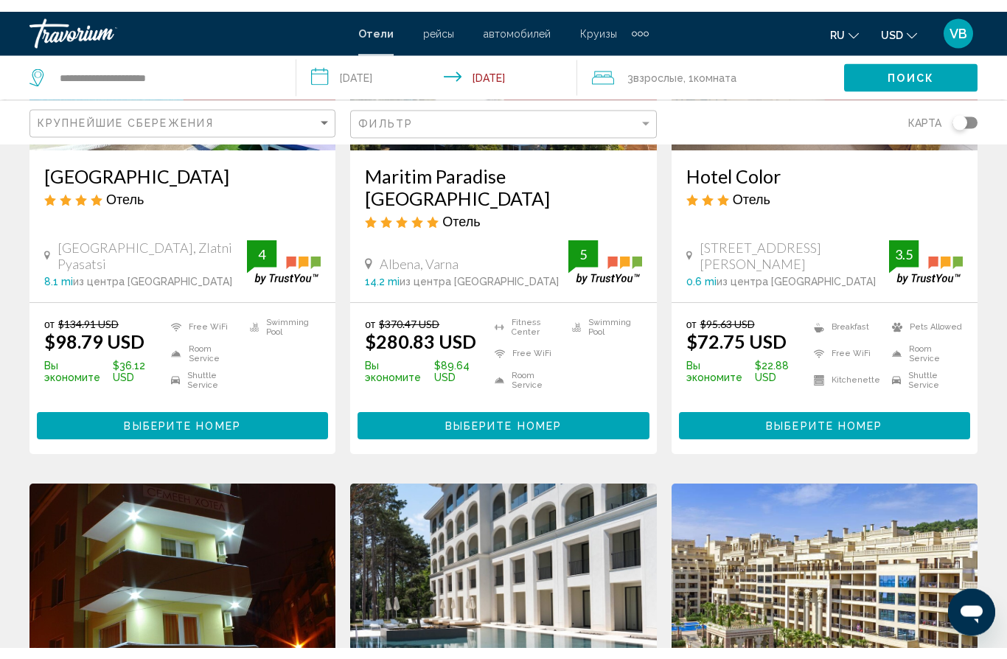
scroll to position [822, 0]
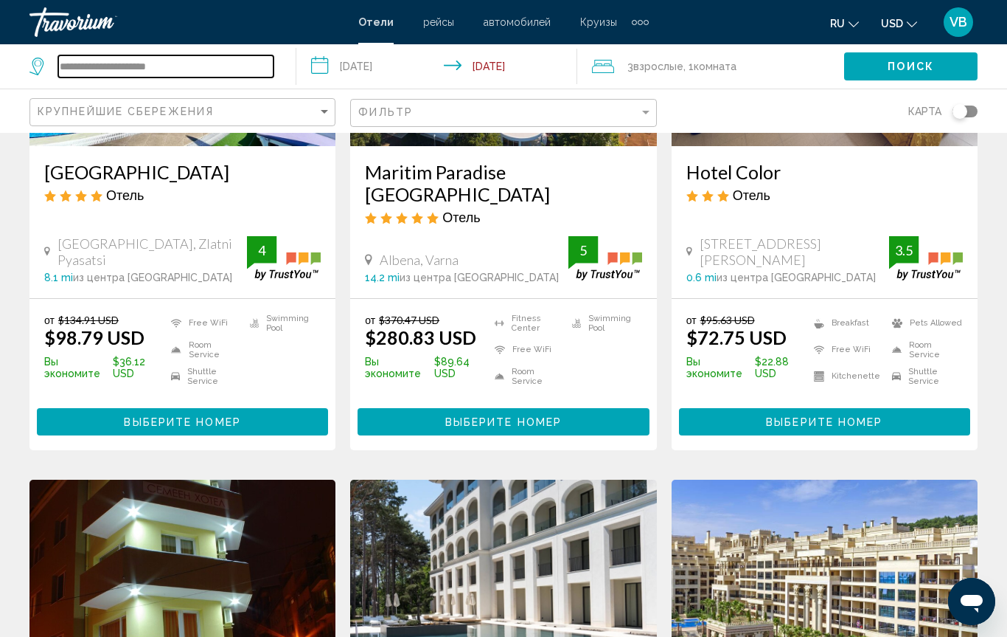
click at [205, 63] on input "**********" at bounding box center [165, 66] width 215 height 22
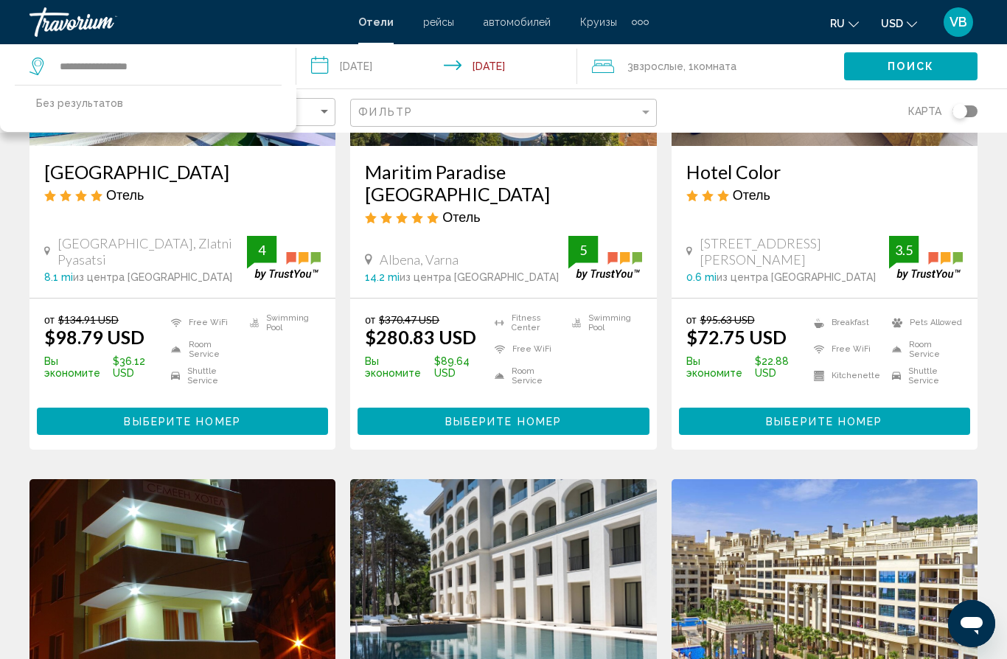
click at [901, 66] on span "Поиск" at bounding box center [911, 67] width 46 height 12
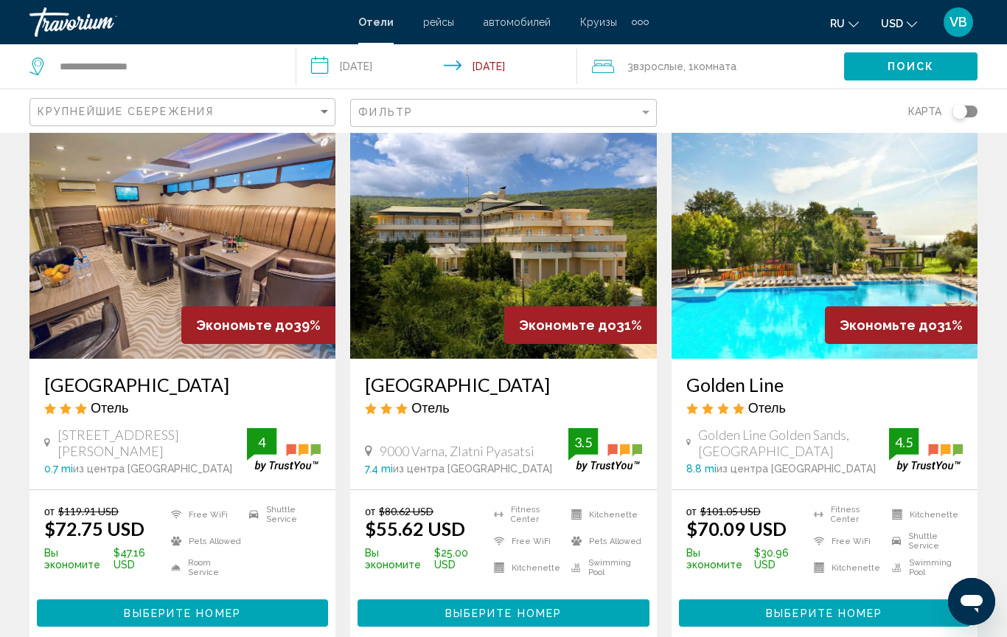
scroll to position [0, 0]
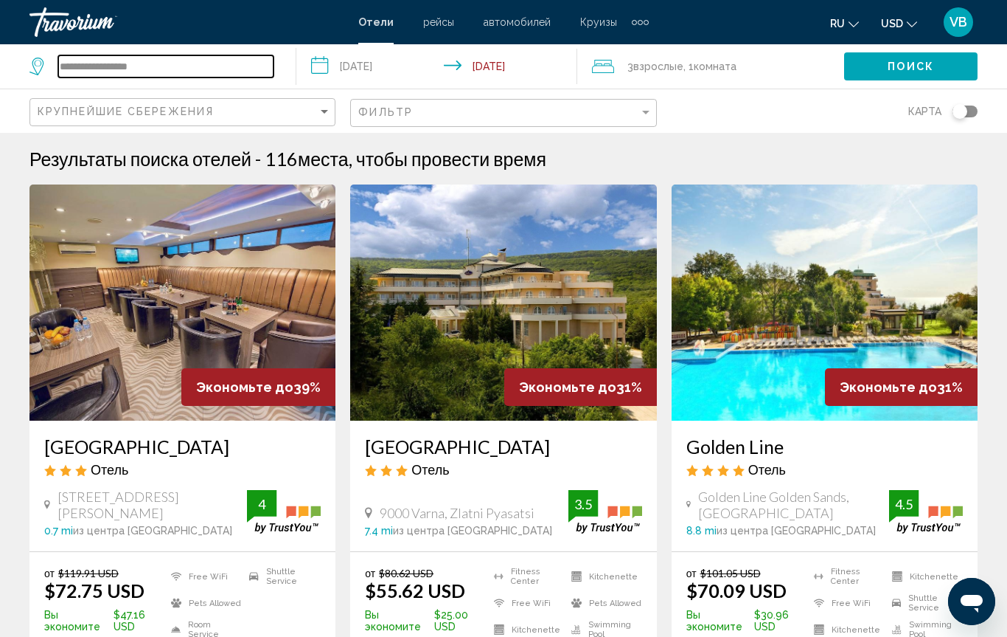
click at [179, 55] on input "**********" at bounding box center [165, 66] width 215 height 22
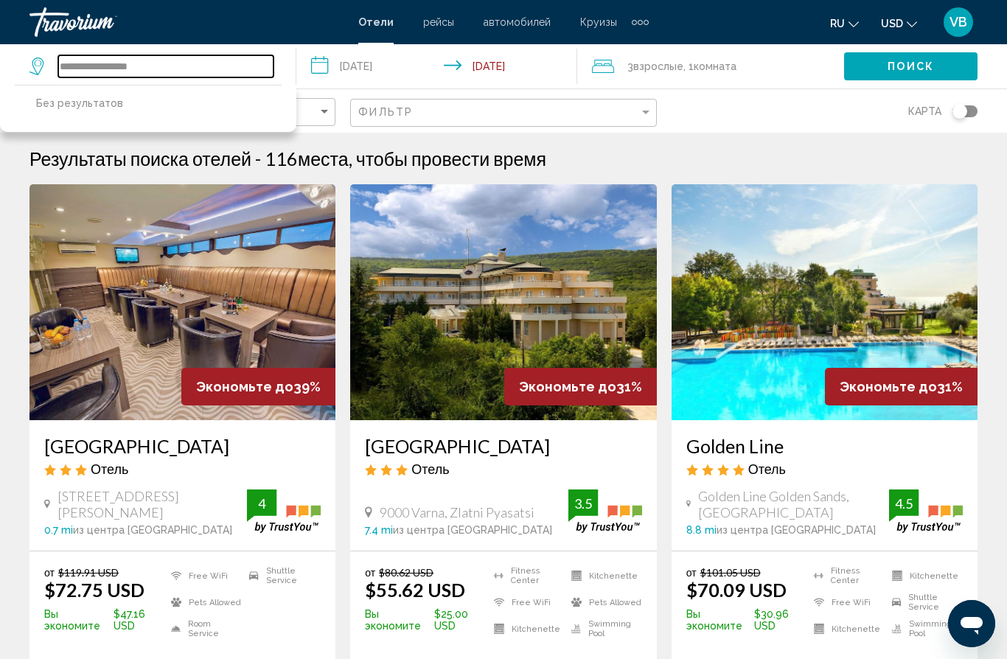
click at [179, 55] on input "**********" at bounding box center [165, 66] width 215 height 22
click at [107, 63] on input "**********" at bounding box center [165, 66] width 215 height 22
click at [894, 66] on span "Поиск" at bounding box center [911, 67] width 46 height 12
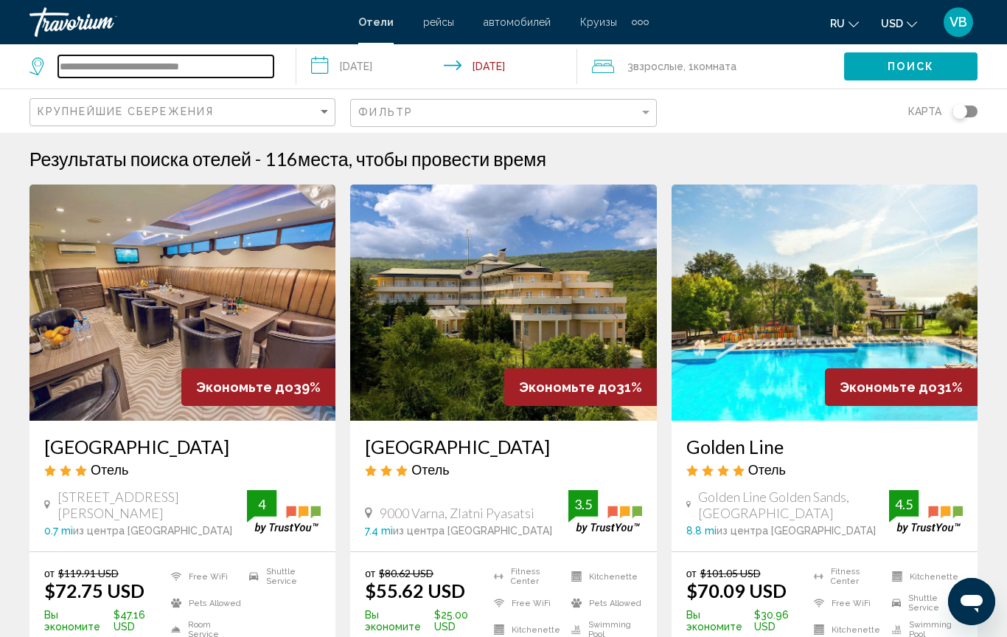
click at [110, 58] on input "**********" at bounding box center [165, 66] width 215 height 22
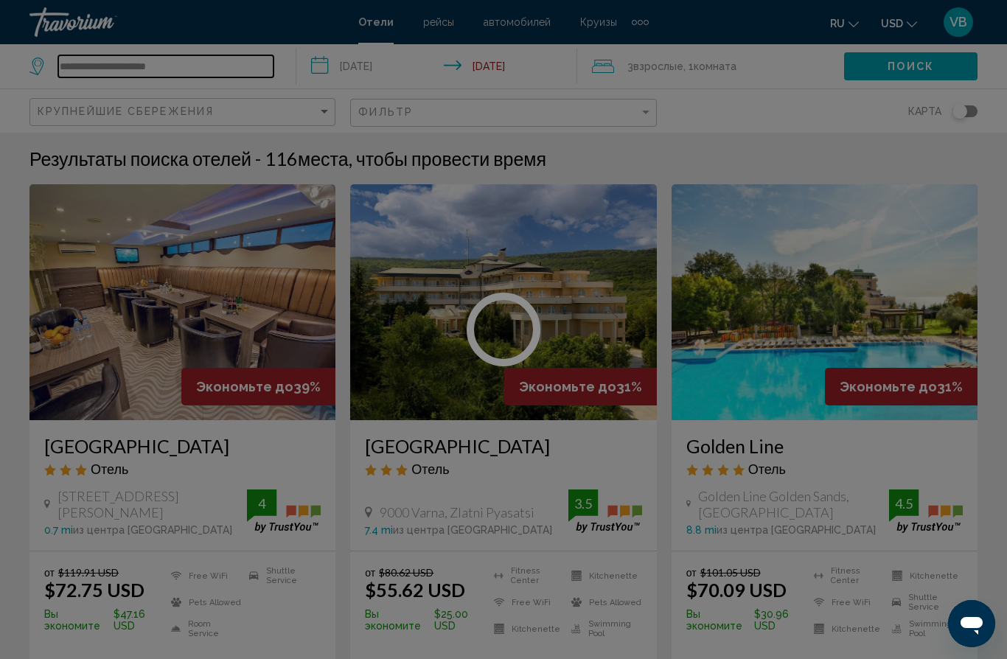
type input "**********"
click at [892, 52] on div "Поиск" at bounding box center [925, 66] width 163 height 44
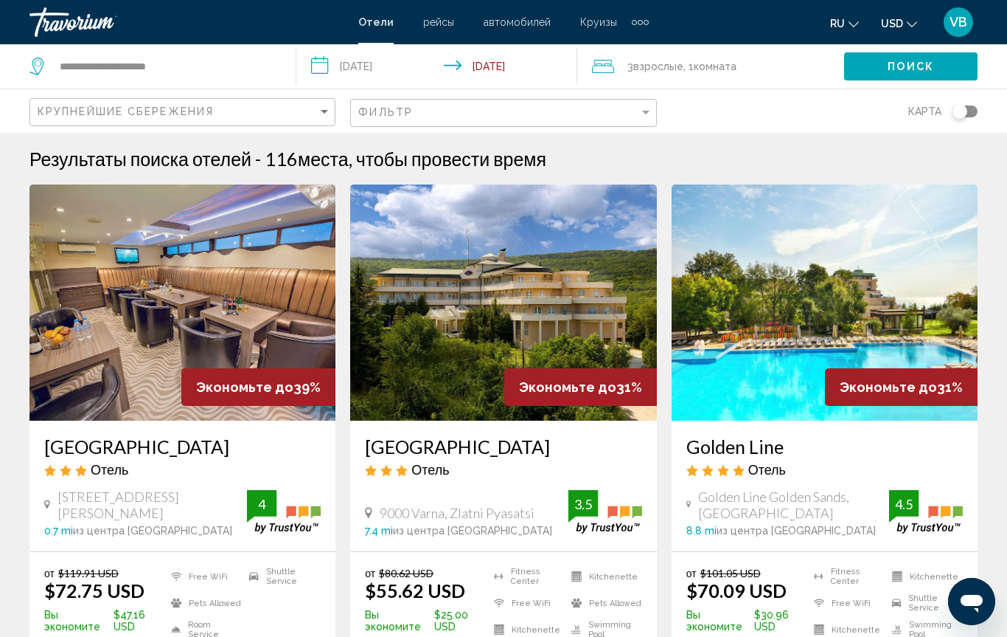
click at [926, 48] on div "Поиск" at bounding box center [925, 66] width 163 height 44
click at [887, 50] on div "Поиск" at bounding box center [925, 66] width 163 height 44
click at [875, 60] on button "Поиск" at bounding box center [910, 65] width 133 height 27
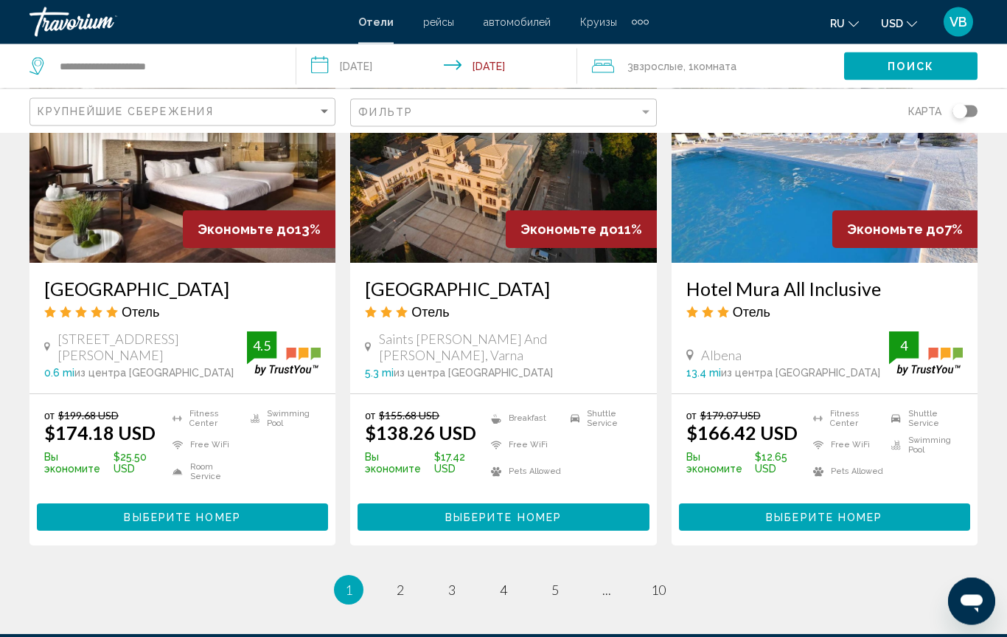
scroll to position [1929, 0]
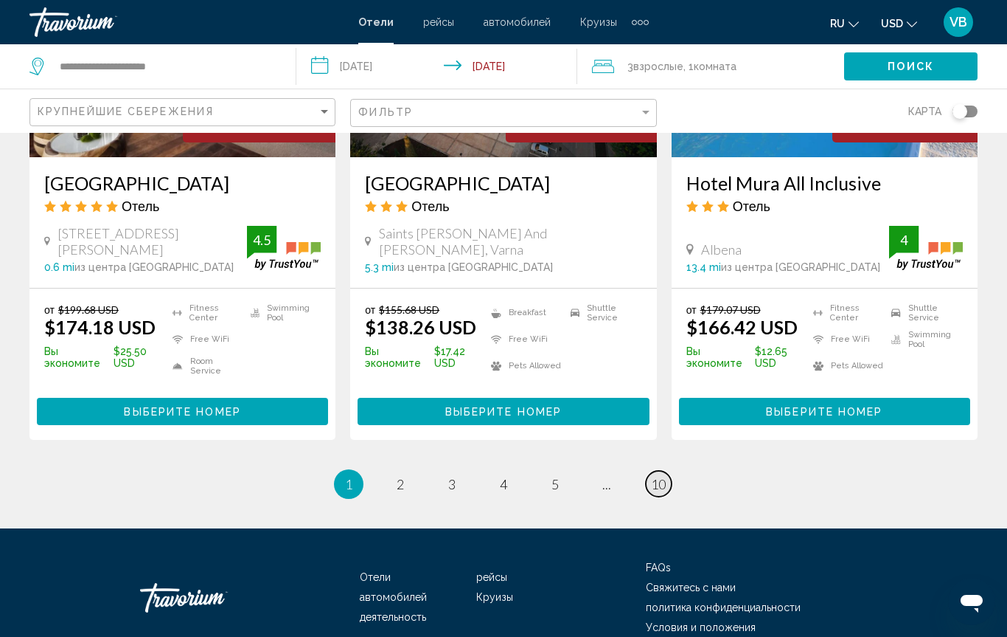
click at [665, 479] on span "10" at bounding box center [658, 484] width 15 height 16
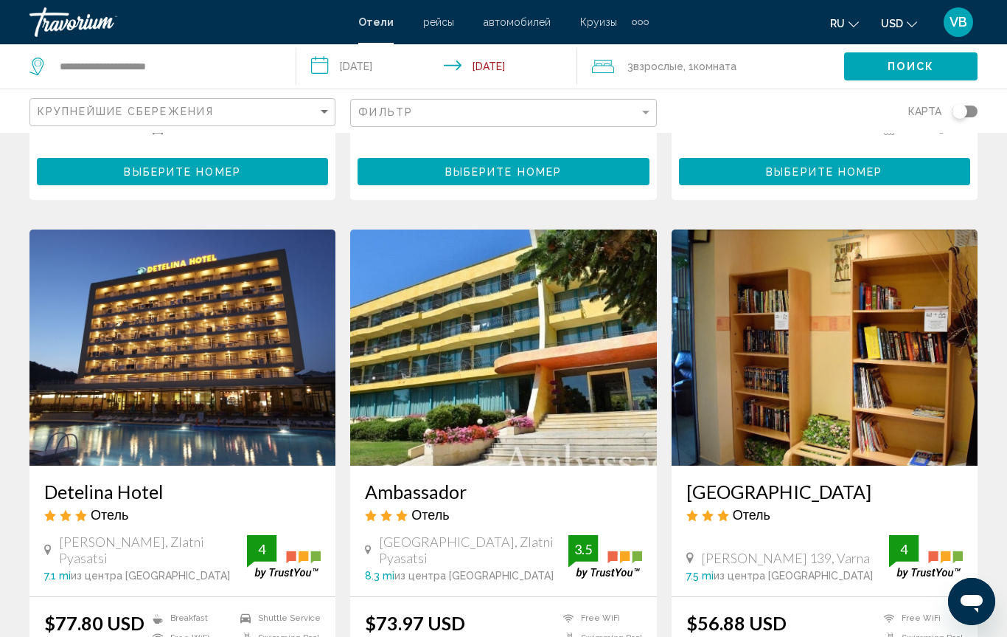
scroll to position [494, 0]
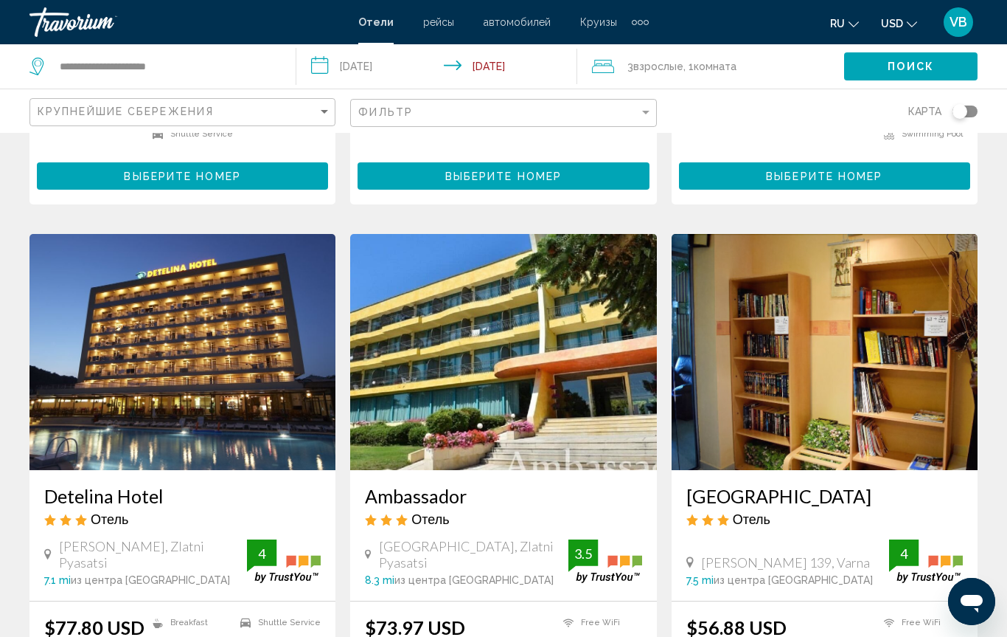
click at [86, 35] on div "Travorium" at bounding box center [104, 22] width 148 height 30
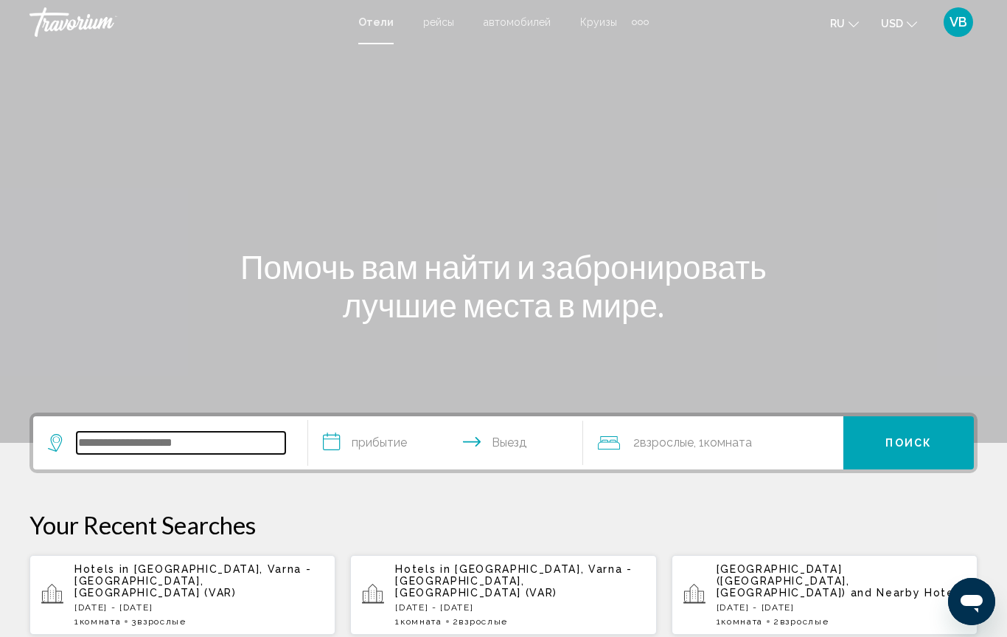
click at [148, 439] on input "Search widget" at bounding box center [181, 442] width 209 height 22
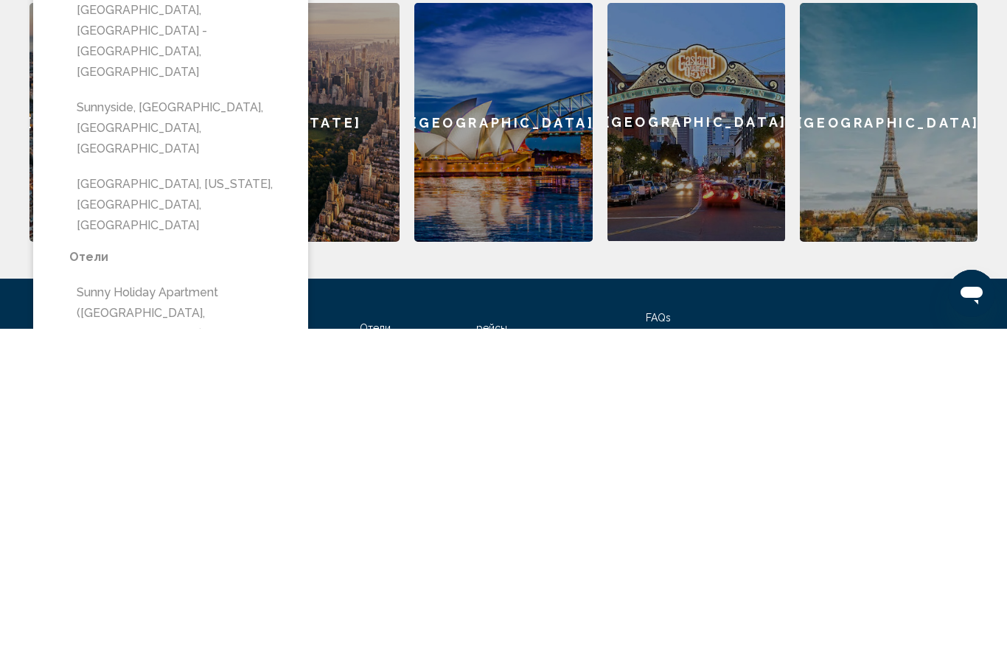
scroll to position [391, 0]
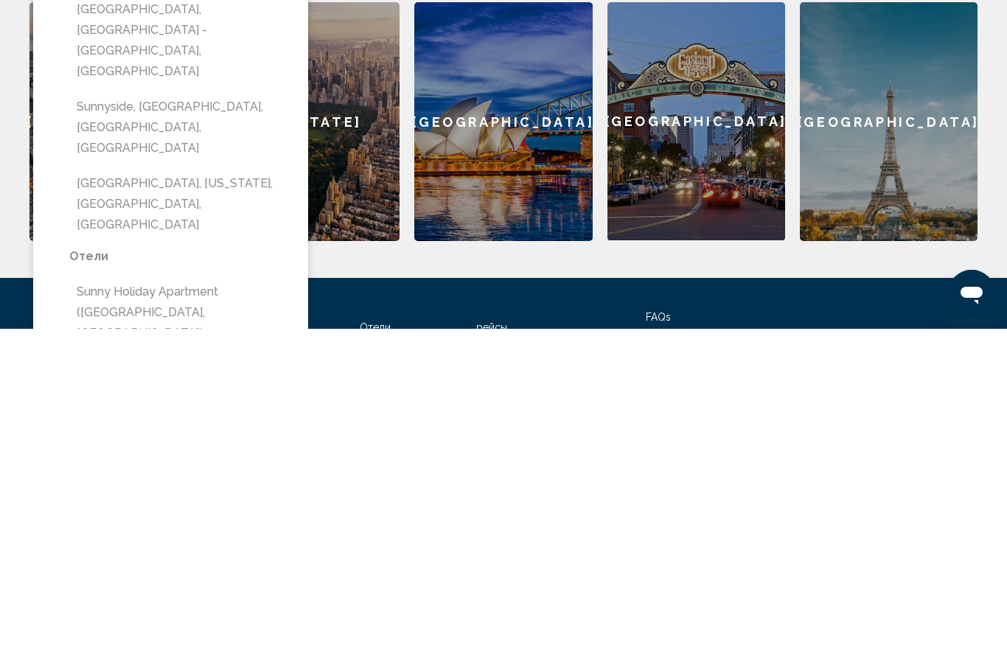
type input "**********"
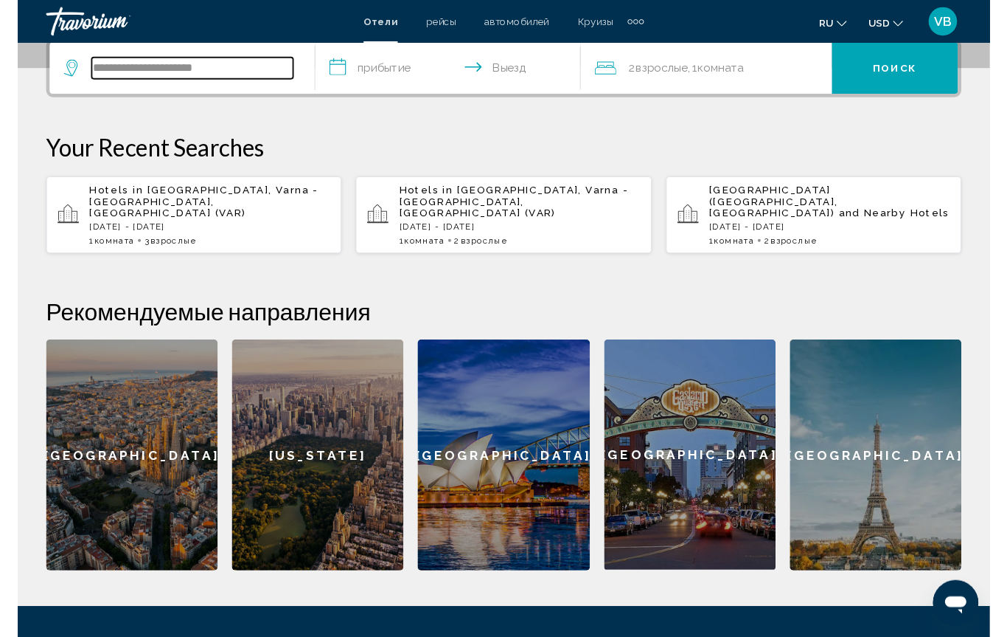
scroll to position [364, 0]
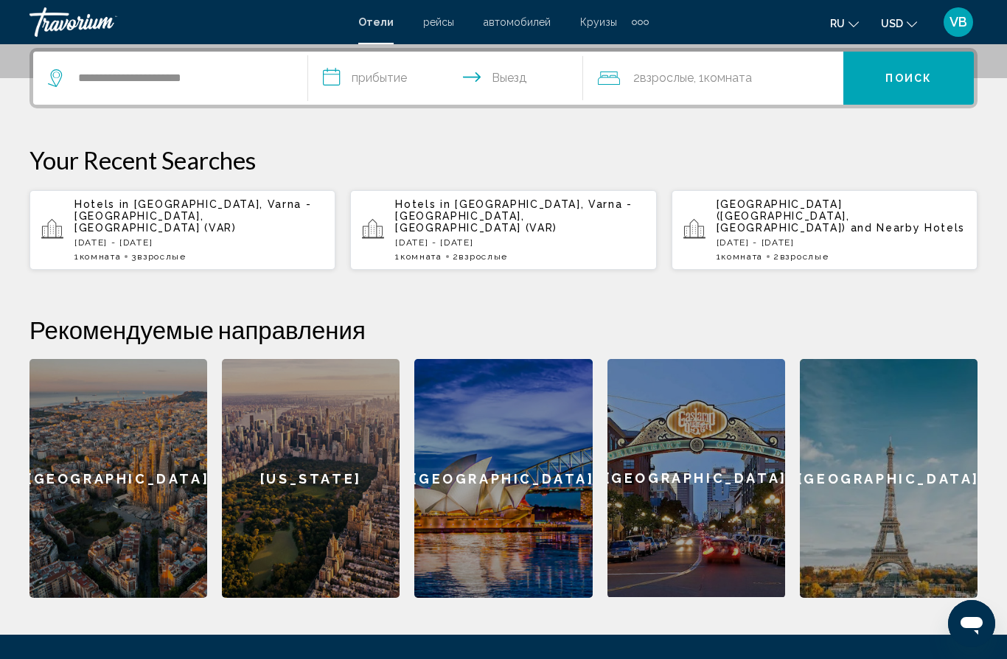
click at [386, 79] on input "**********" at bounding box center [448, 81] width 281 height 58
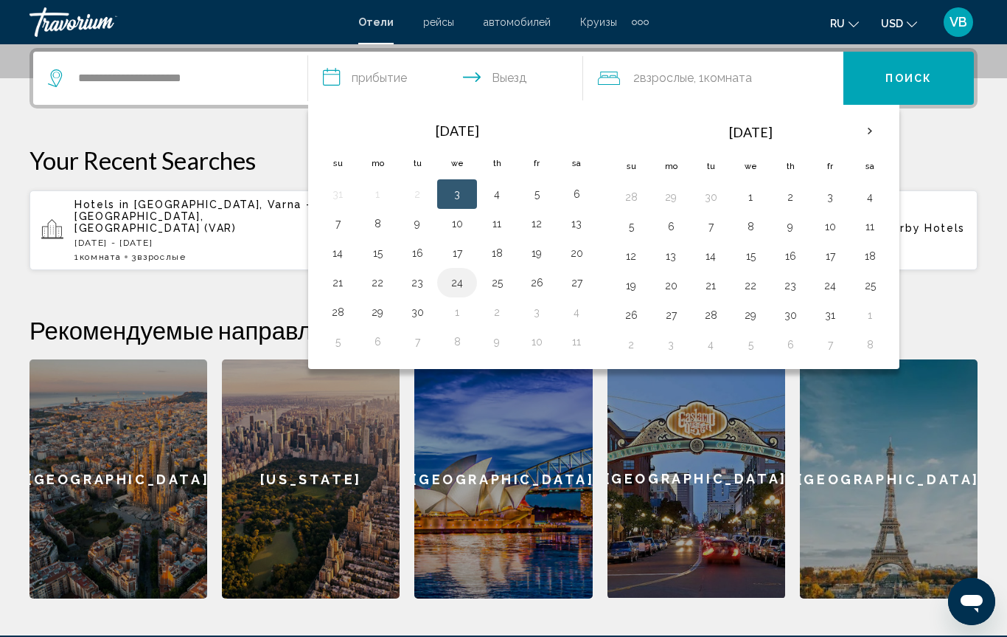
click at [465, 288] on button "24" at bounding box center [457, 282] width 24 height 21
click at [493, 285] on button "25" at bounding box center [497, 282] width 24 height 21
type input "**********"
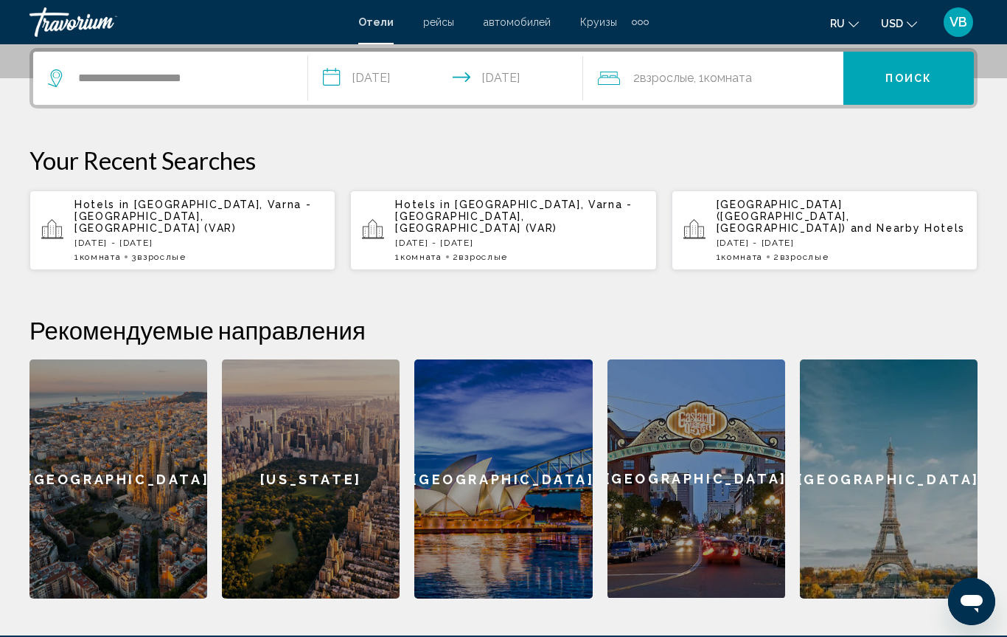
click at [656, 80] on span "Взрослые" at bounding box center [667, 78] width 54 height 14
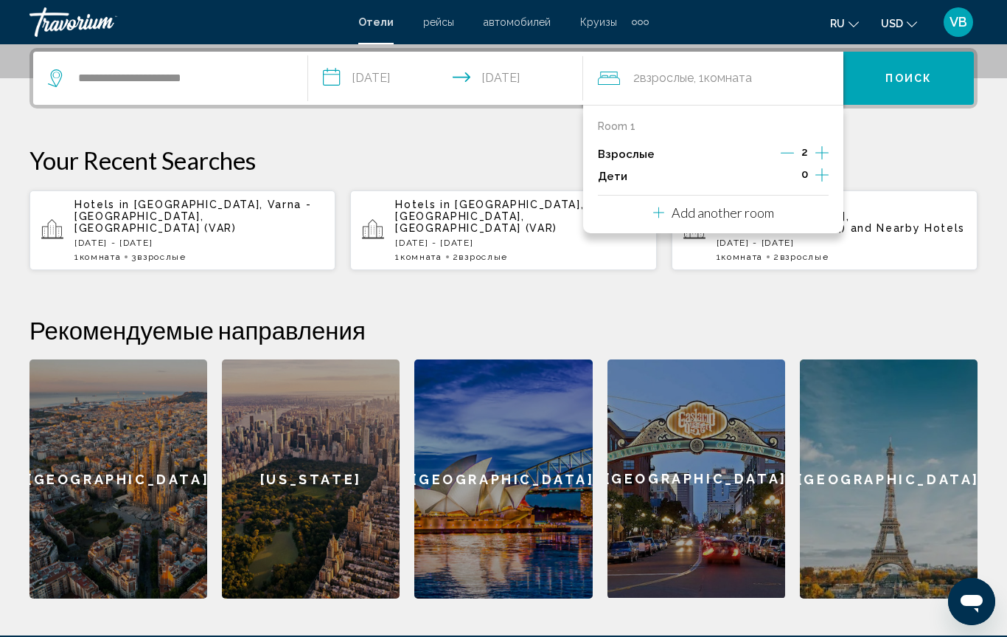
click at [896, 77] on span "Поиск" at bounding box center [909, 79] width 46 height 12
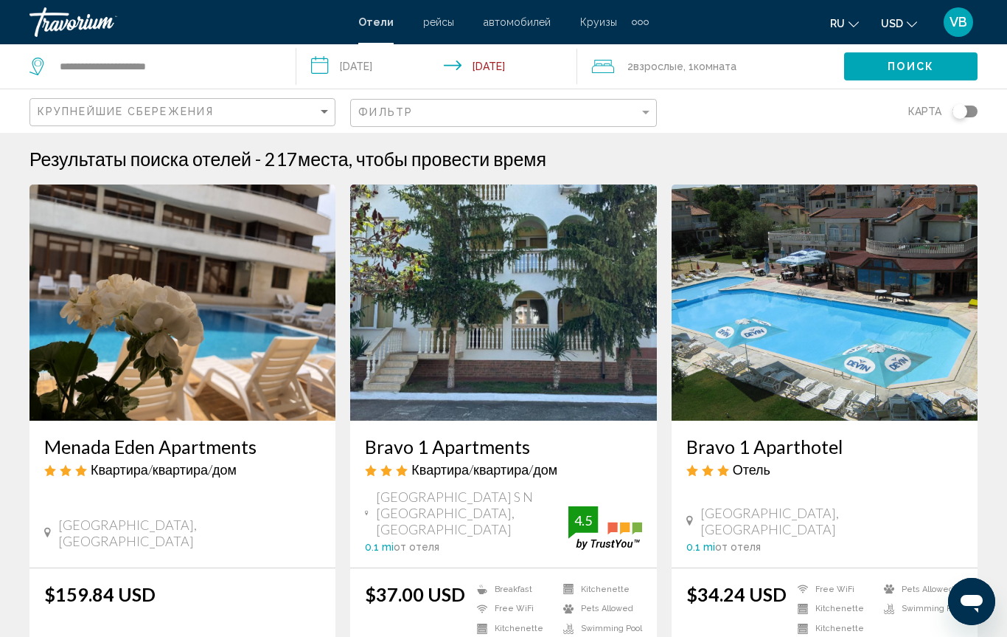
click at [238, 392] on img "Main content" at bounding box center [183, 302] width 306 height 236
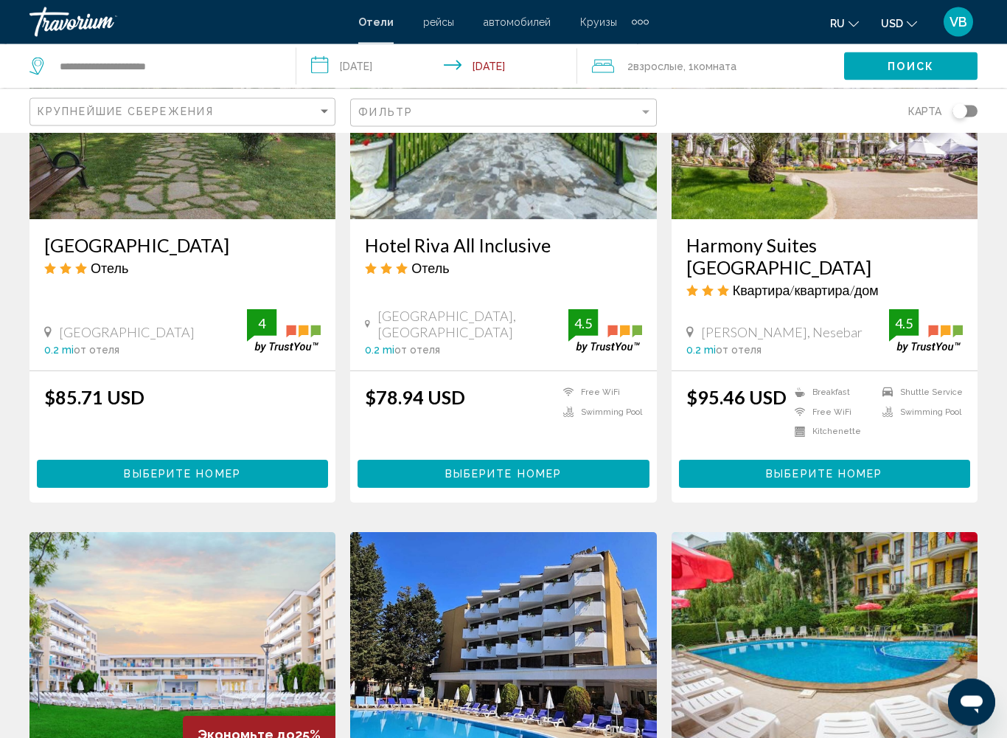
scroll to position [1273, 0]
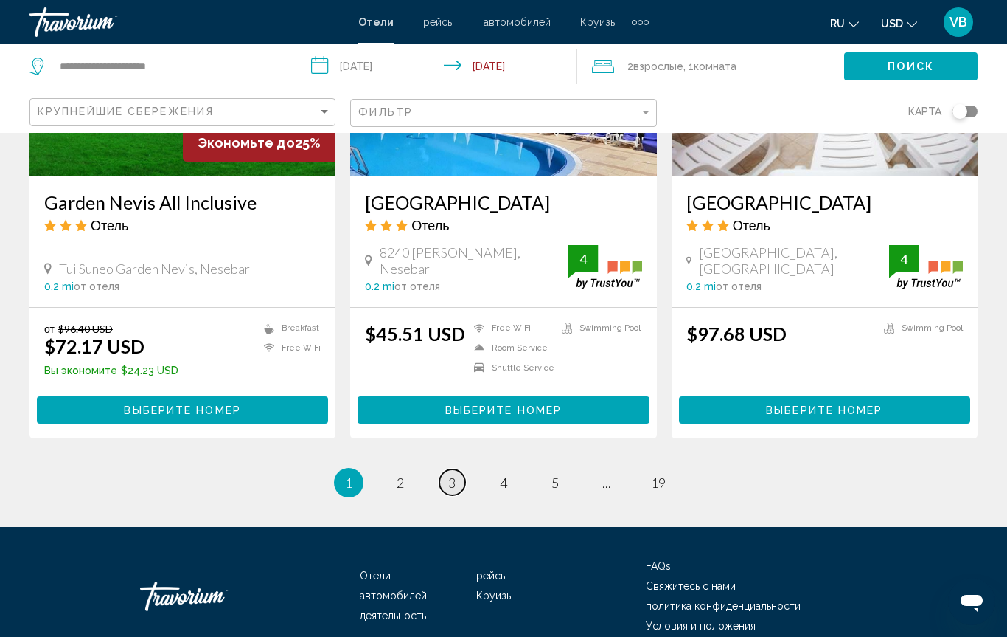
click at [452, 474] on span "3" at bounding box center [451, 482] width 7 height 16
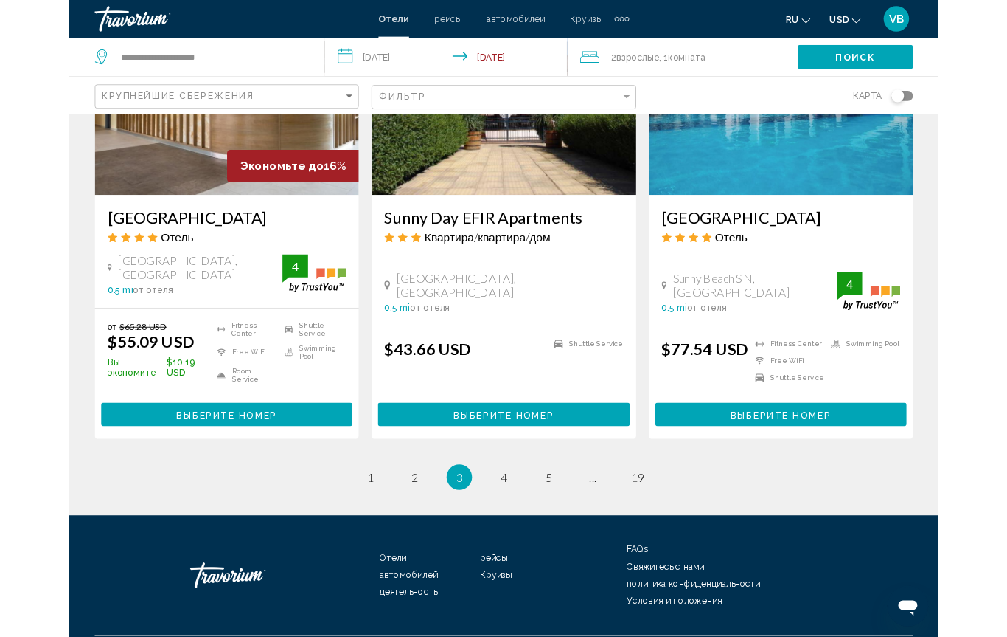
scroll to position [1904, 0]
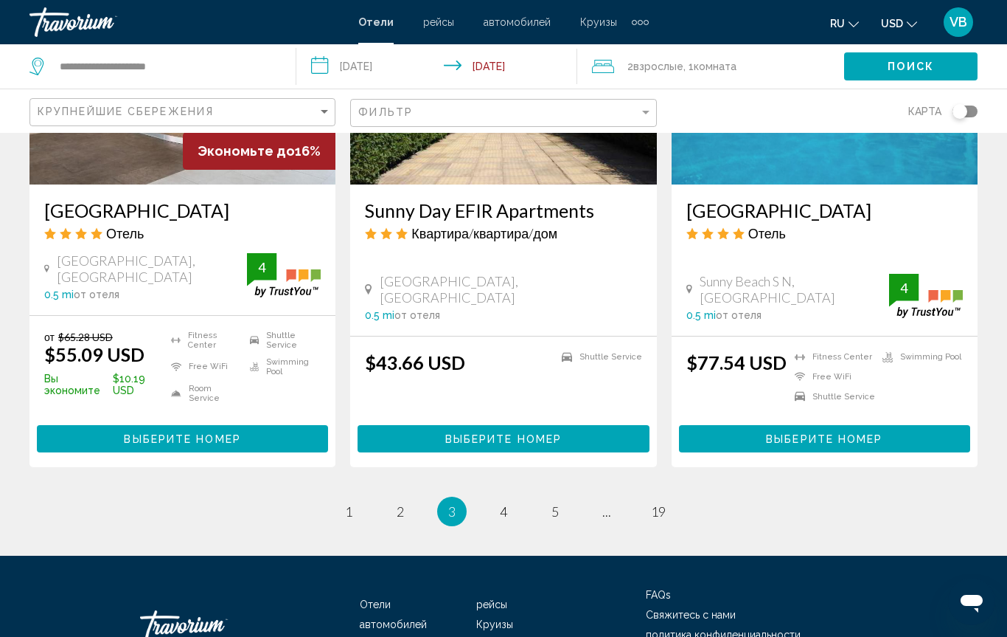
scroll to position [1901, 0]
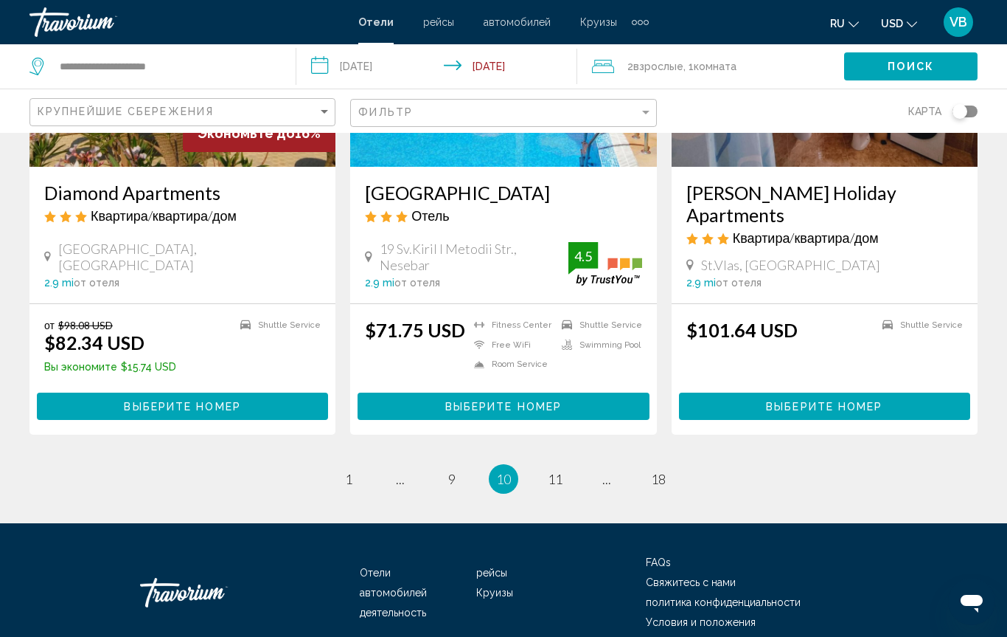
click at [102, 20] on div "Travorium" at bounding box center [104, 22] width 148 height 30
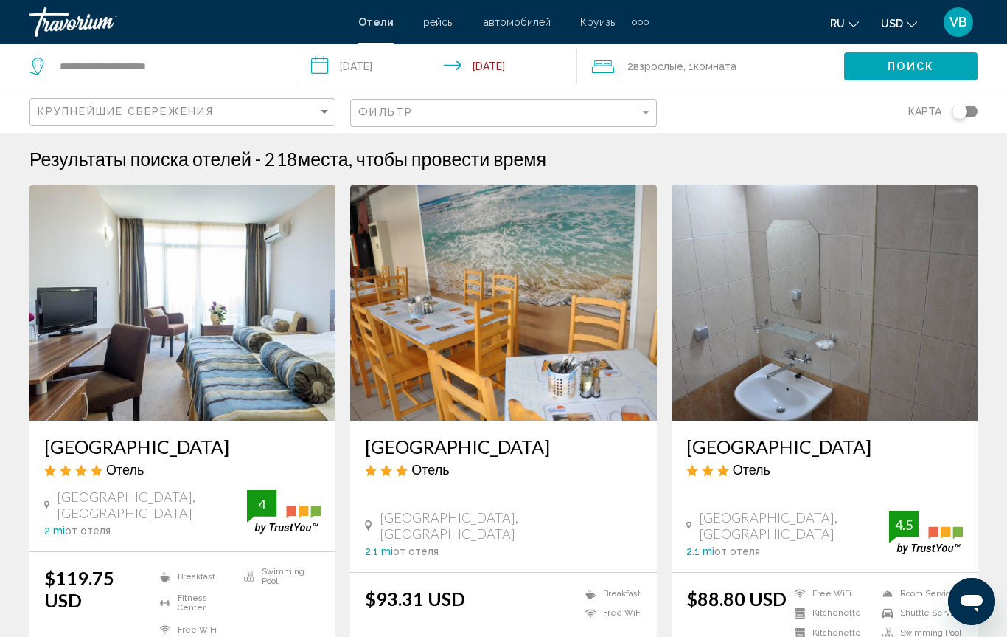
click at [65, 19] on div "Travorium" at bounding box center [104, 22] width 148 height 30
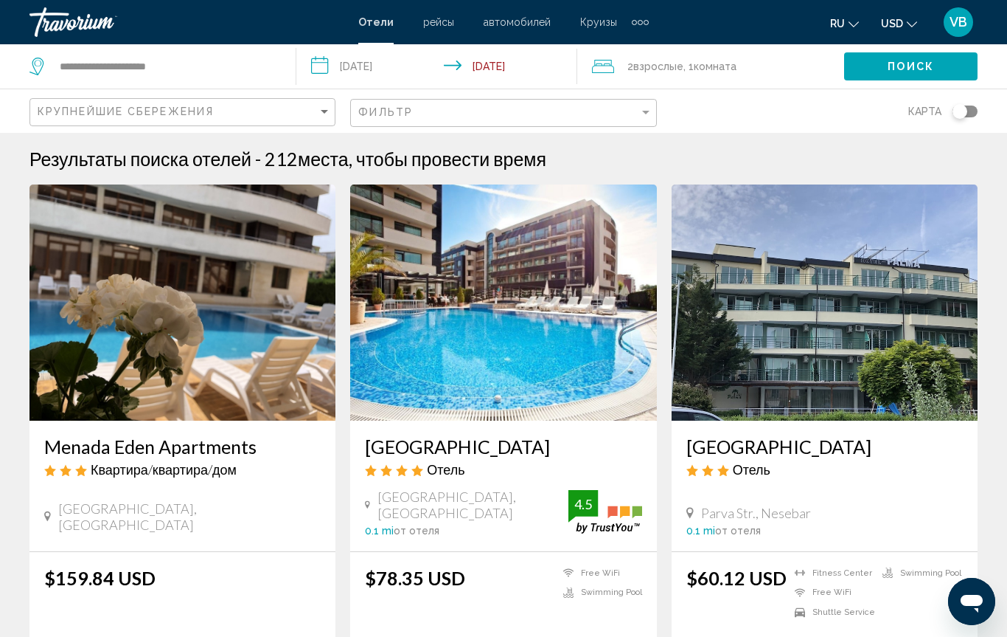
click at [93, 18] on div "Travorium" at bounding box center [104, 22] width 148 height 30
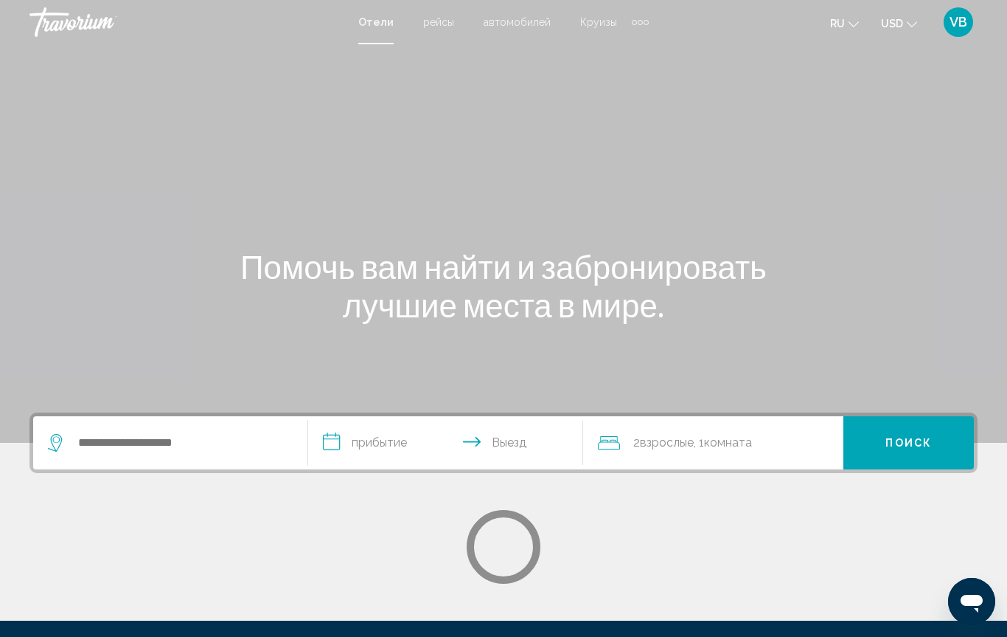
click at [86, 33] on div "Travorium" at bounding box center [104, 22] width 148 height 30
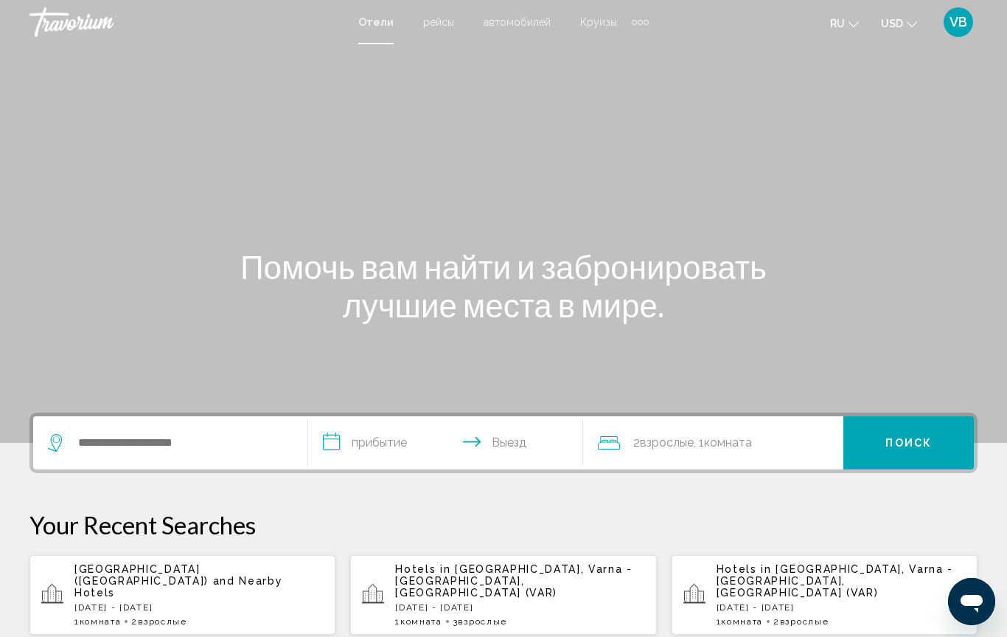
click at [52, 8] on div "Travorium" at bounding box center [104, 22] width 148 height 30
